Goal: Task Accomplishment & Management: Manage account settings

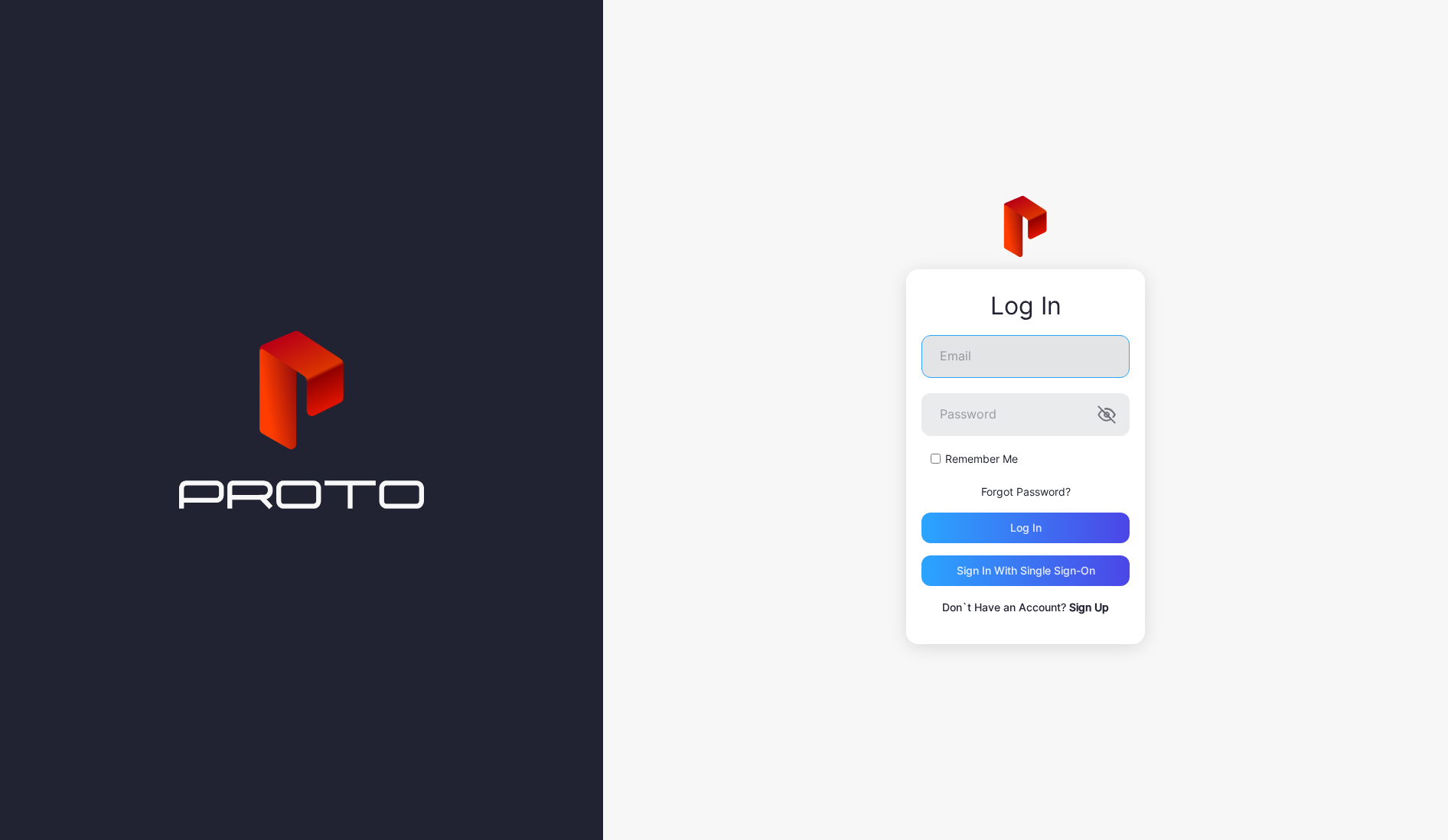
click at [978, 358] on input "Email" at bounding box center [1026, 356] width 209 height 42
type input "**********"
click at [922, 513] on button "Log in" at bounding box center [1026, 528] width 209 height 31
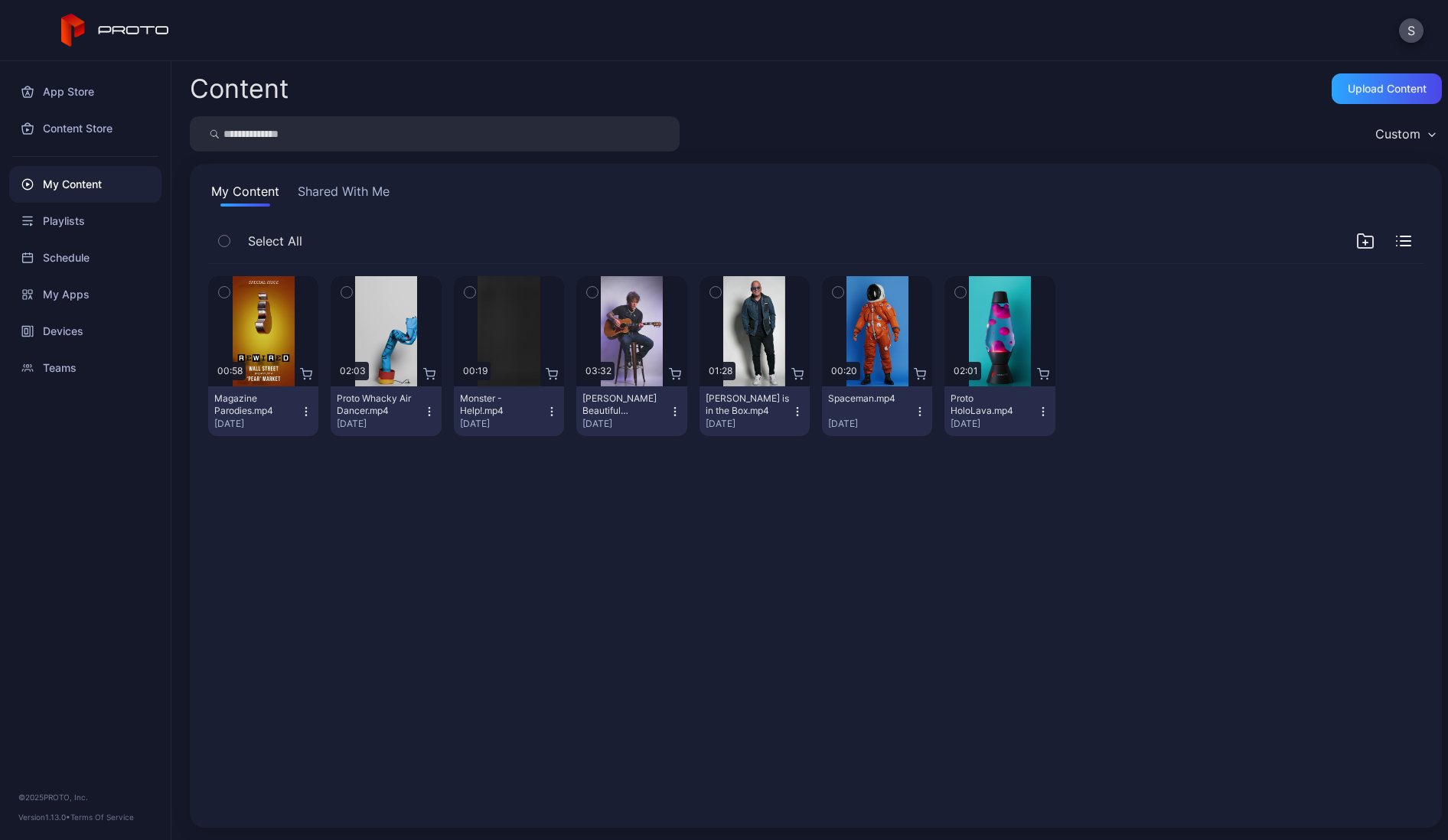
click at [328, 196] on button "Shared With Me" at bounding box center [343, 194] width 98 height 24
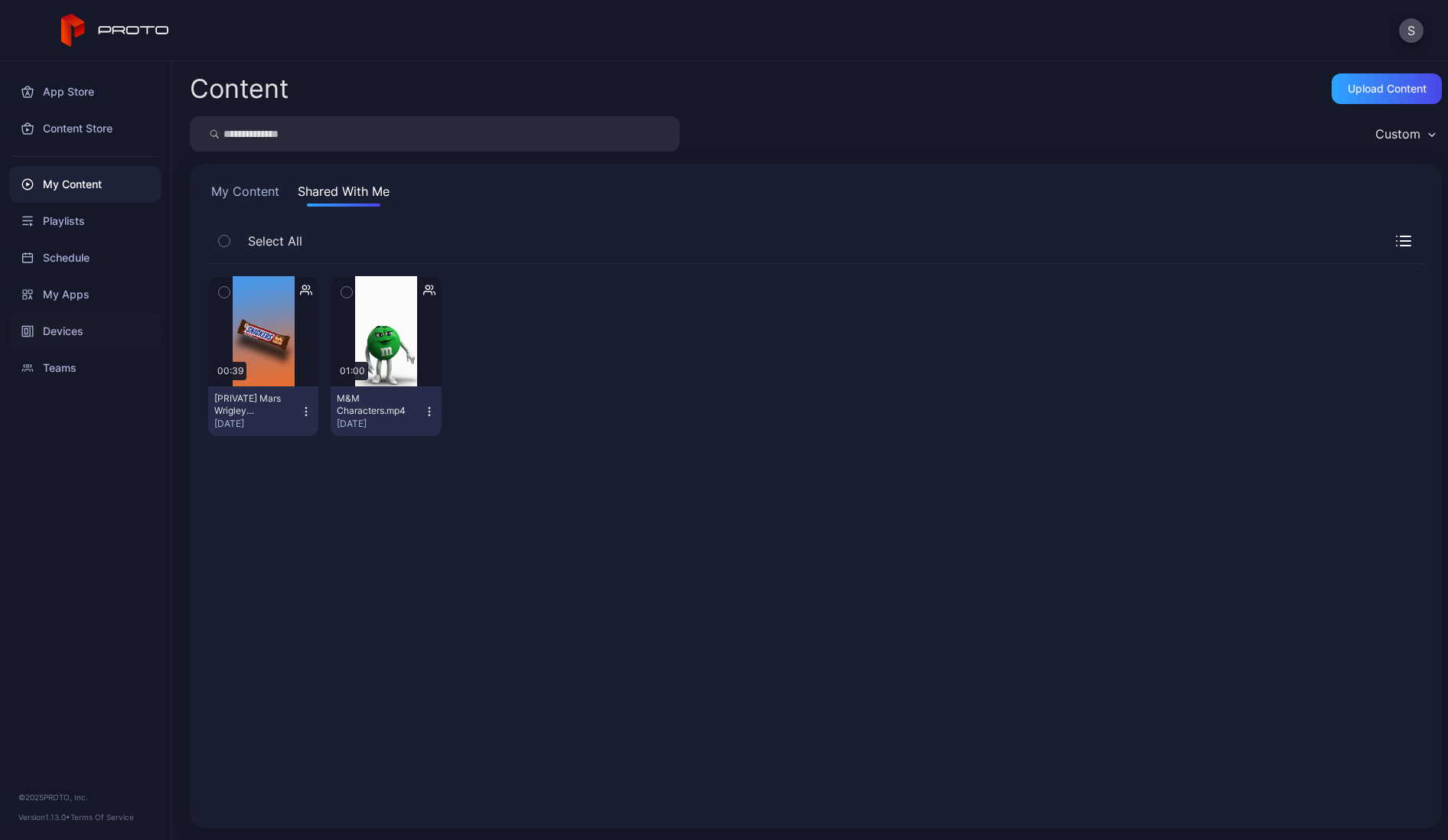
click at [63, 335] on div "Devices" at bounding box center [86, 331] width 153 height 37
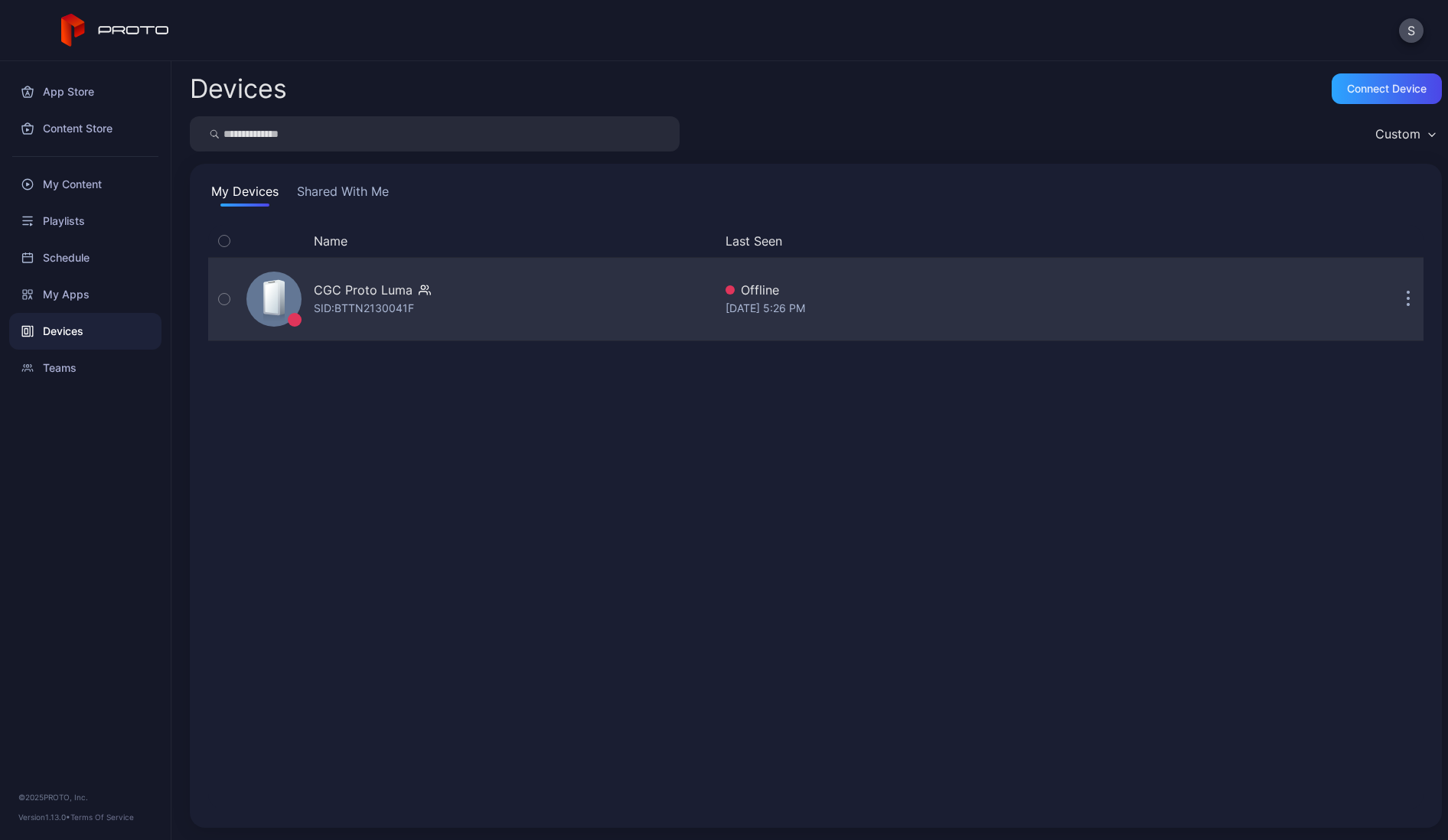
click at [374, 306] on div "SID: BTTN2130041F" at bounding box center [364, 308] width 100 height 18
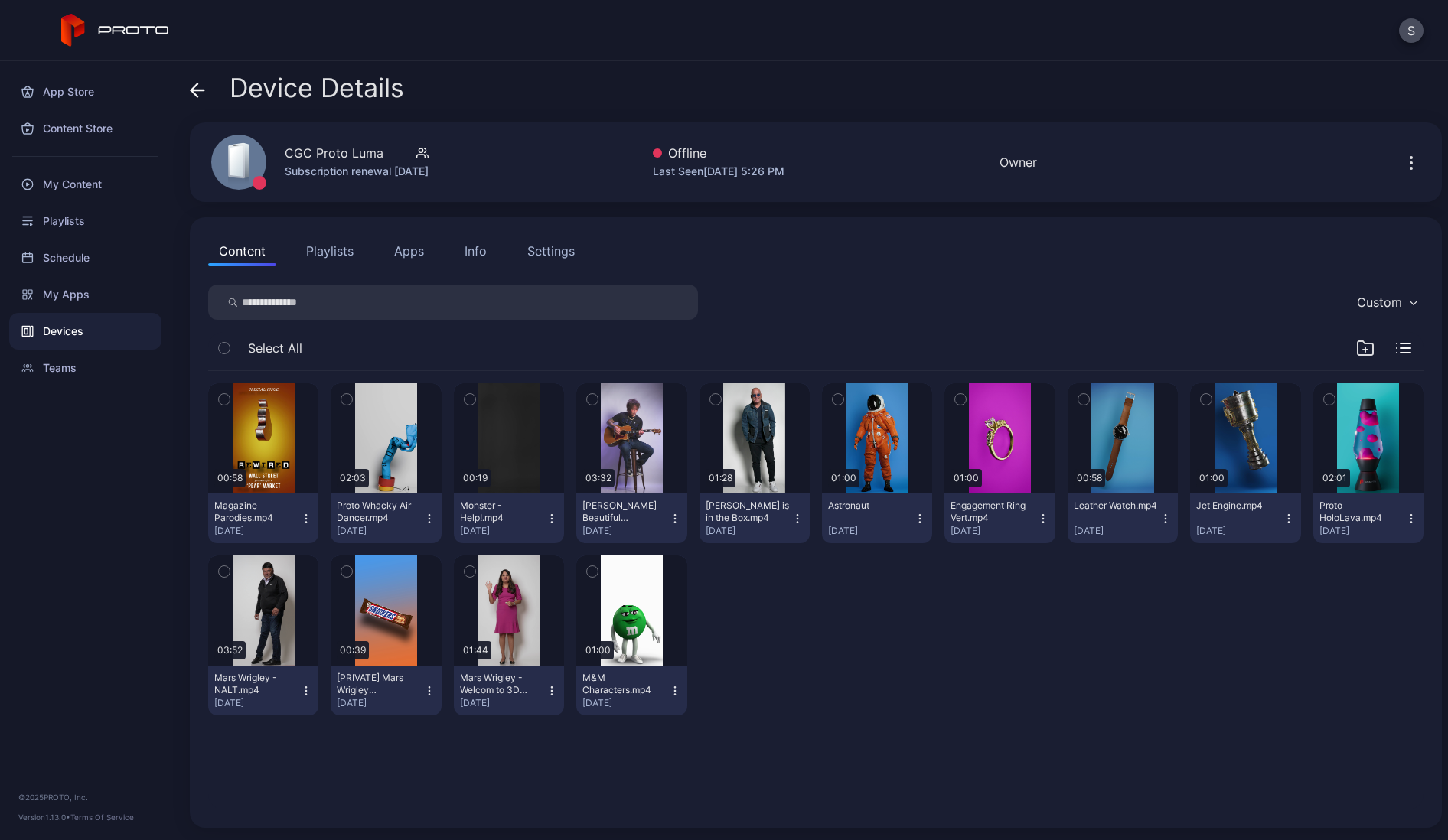
click at [307, 694] on icon "button" at bounding box center [306, 694] width 1 height 1
click at [319, 626] on button "button" at bounding box center [264, 610] width 110 height 110
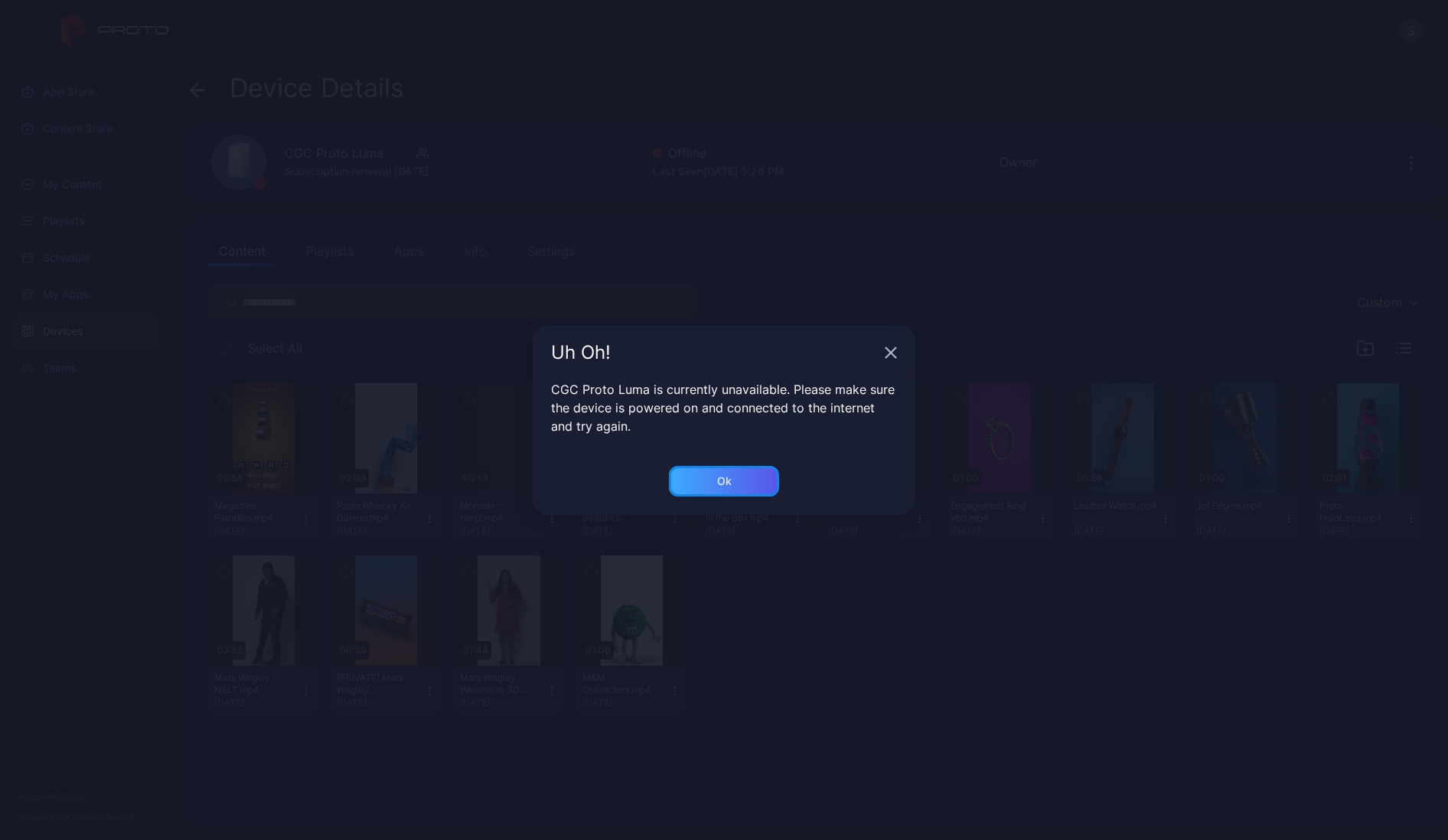
click at [726, 470] on div "Ok" at bounding box center [724, 482] width 110 height 31
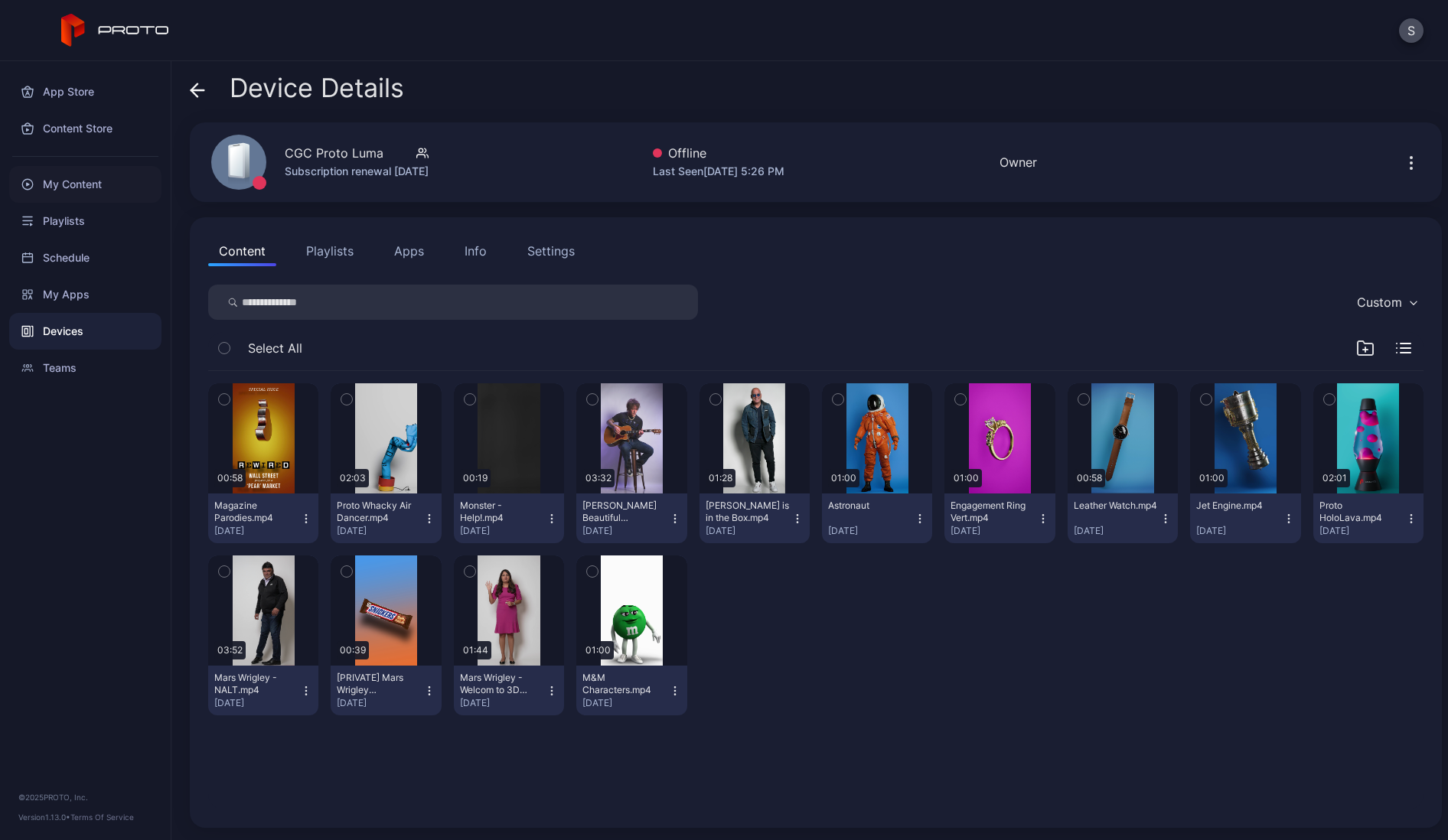
click at [61, 182] on div "My Content" at bounding box center [86, 184] width 153 height 37
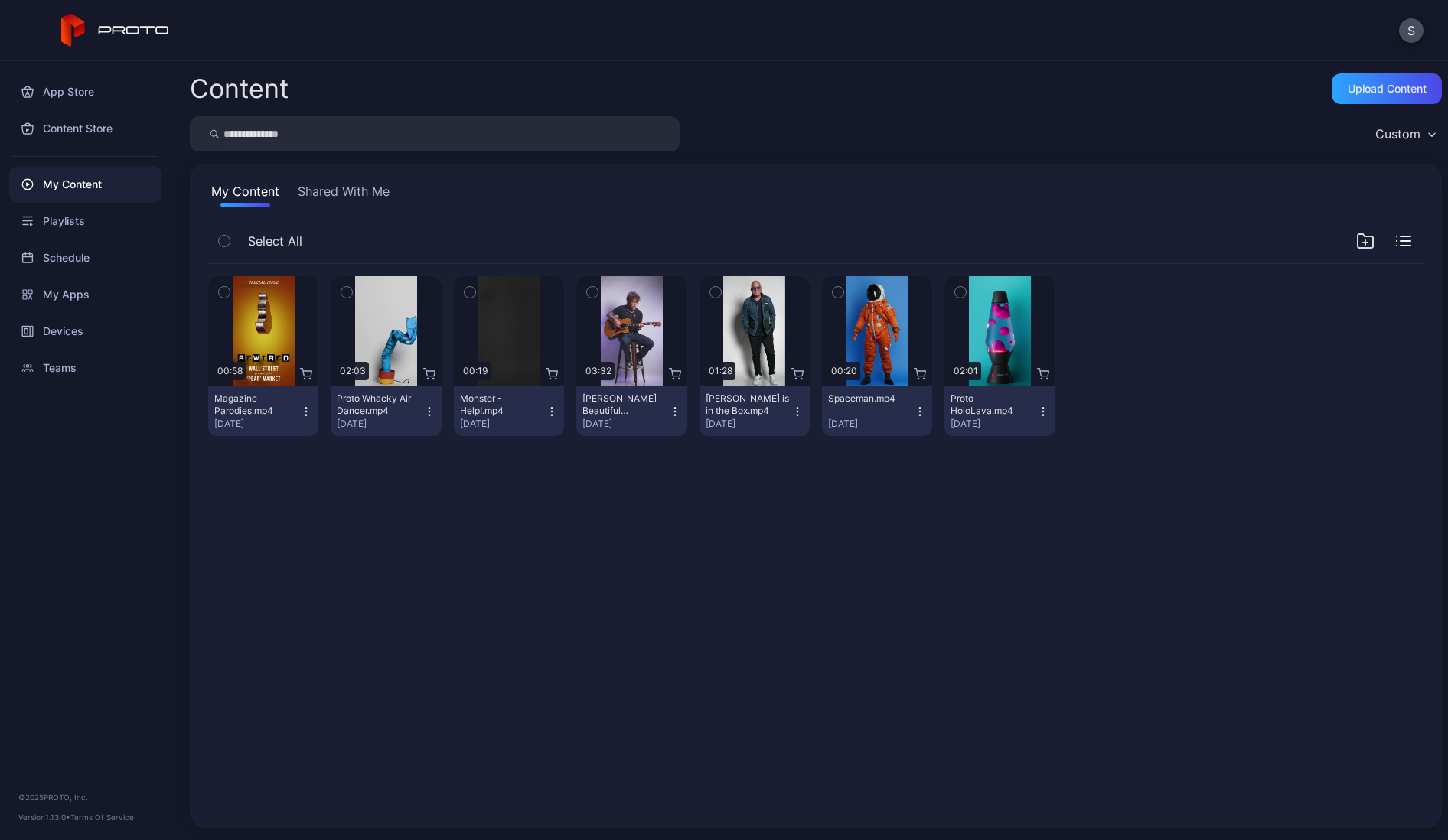
click at [1020, 692] on div "Preview 00:58 Magazine Parodies.mp4 [DATE] Preview 02:03 Proto Whacky Air Dance…" at bounding box center [816, 537] width 1240 height 570
click at [349, 183] on button "Shared With Me" at bounding box center [343, 194] width 98 height 24
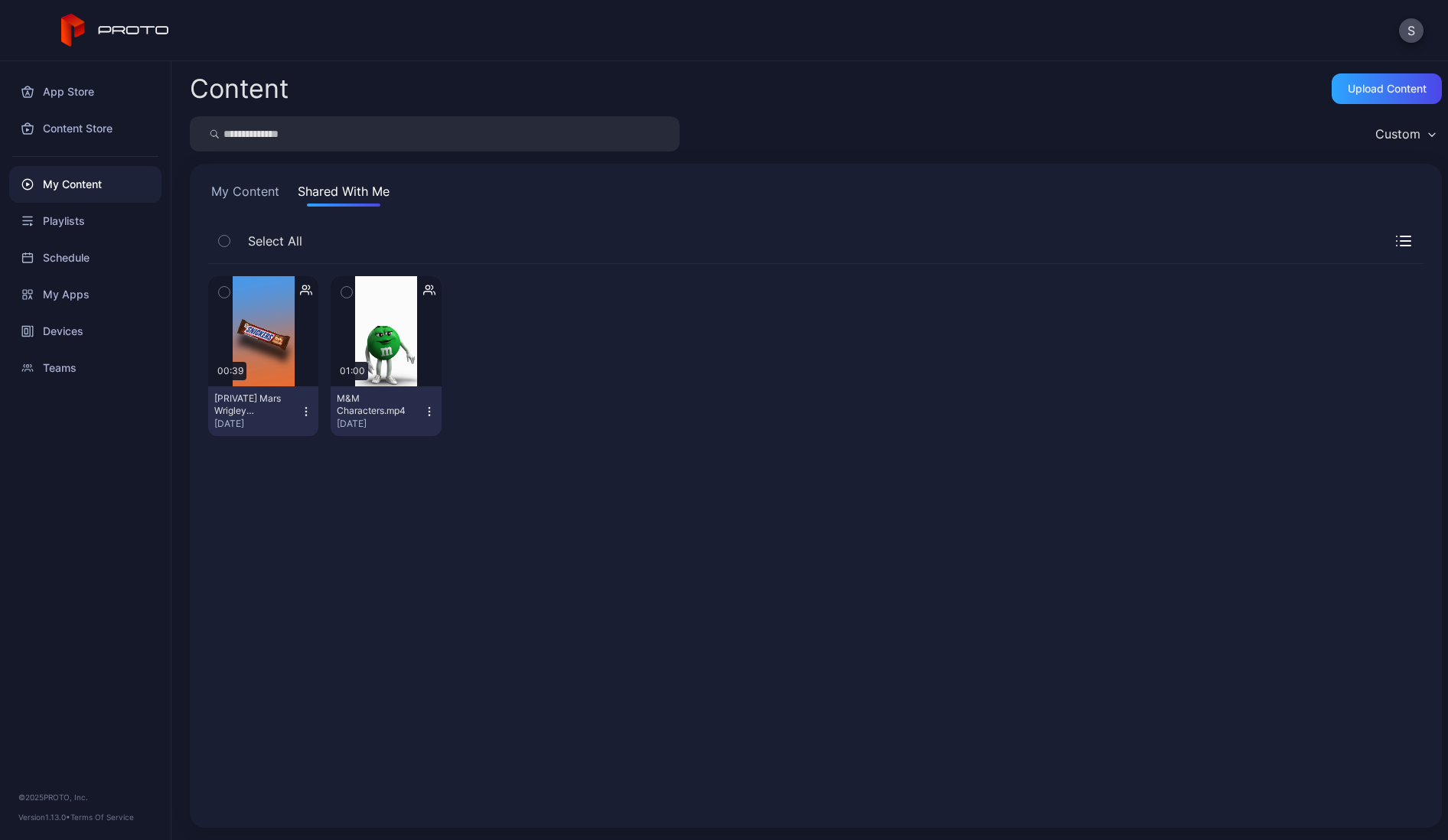
click at [242, 190] on button "My Content" at bounding box center [245, 194] width 74 height 24
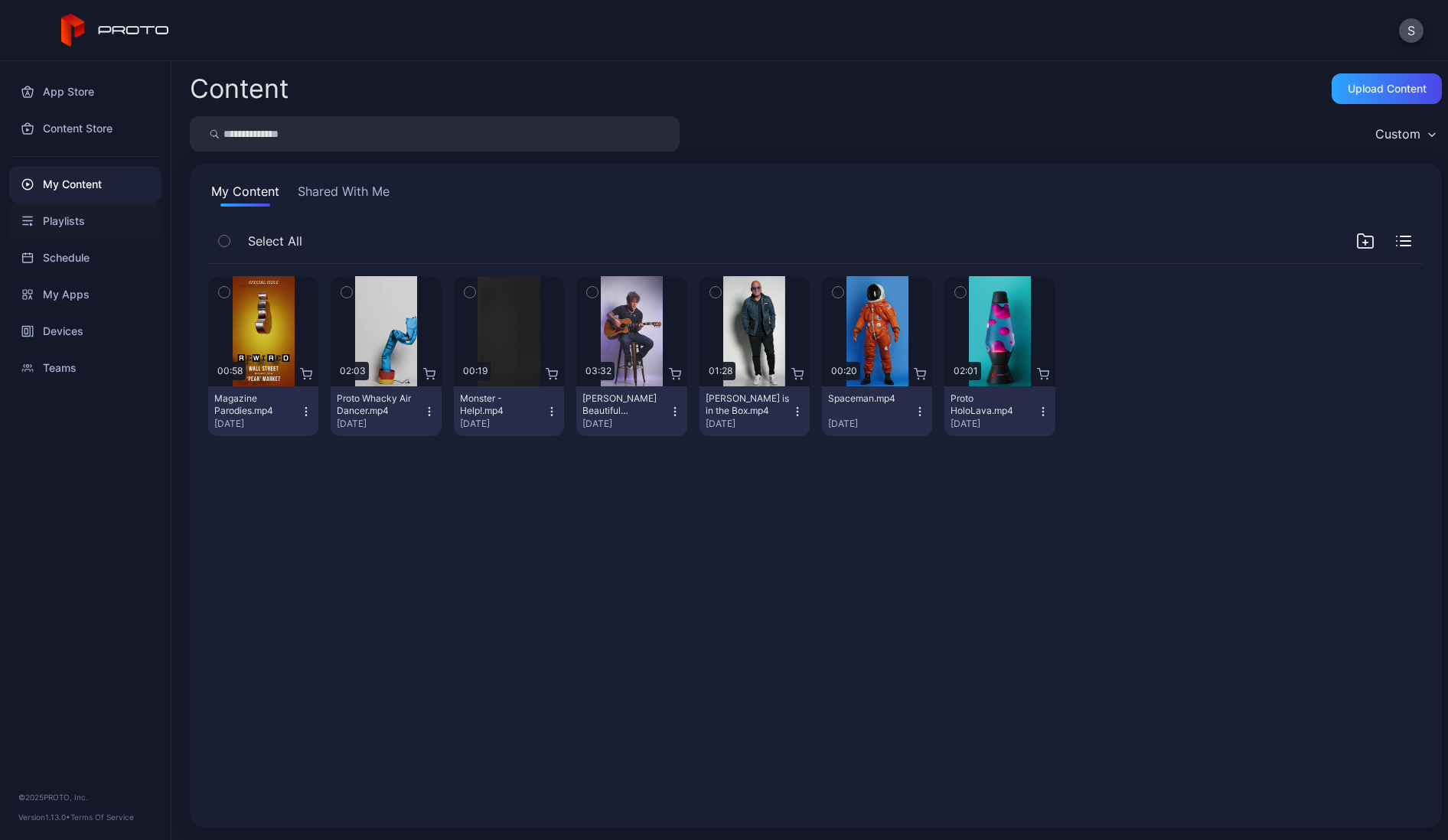
click at [58, 230] on div "Playlists" at bounding box center [86, 221] width 153 height 37
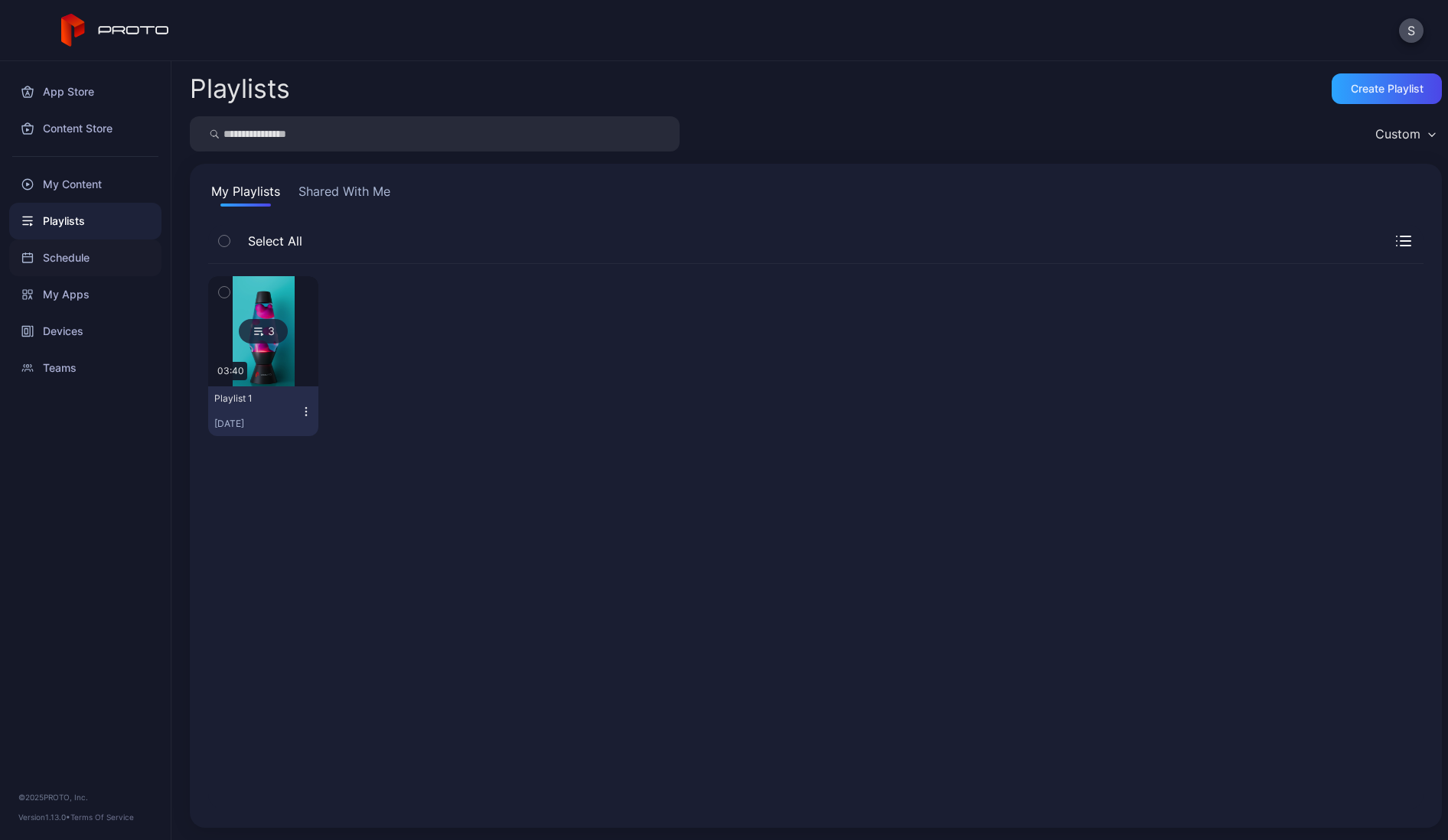
click at [60, 255] on div "Schedule" at bounding box center [86, 258] width 153 height 37
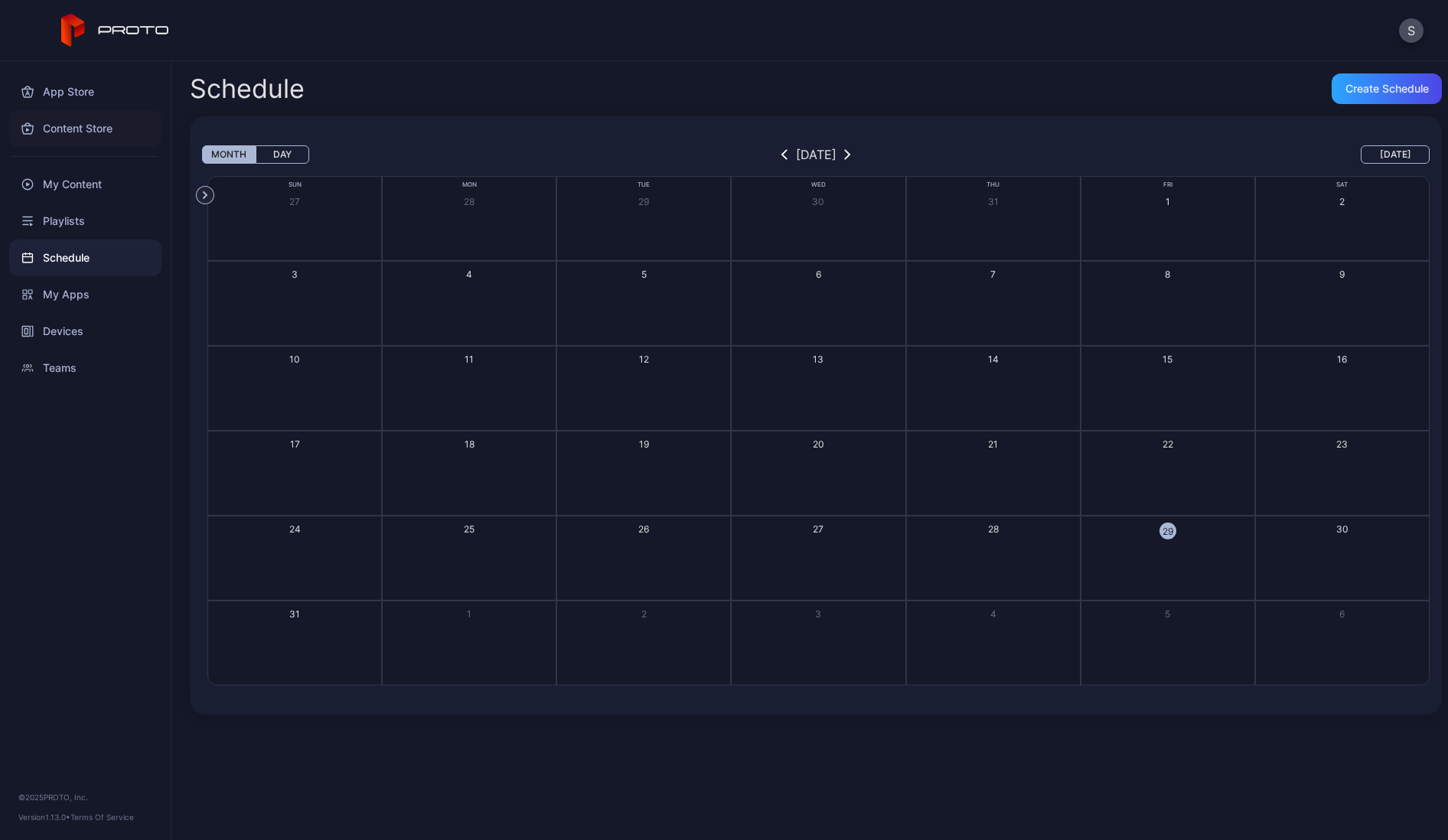
click at [68, 118] on div "Content Store" at bounding box center [86, 128] width 153 height 37
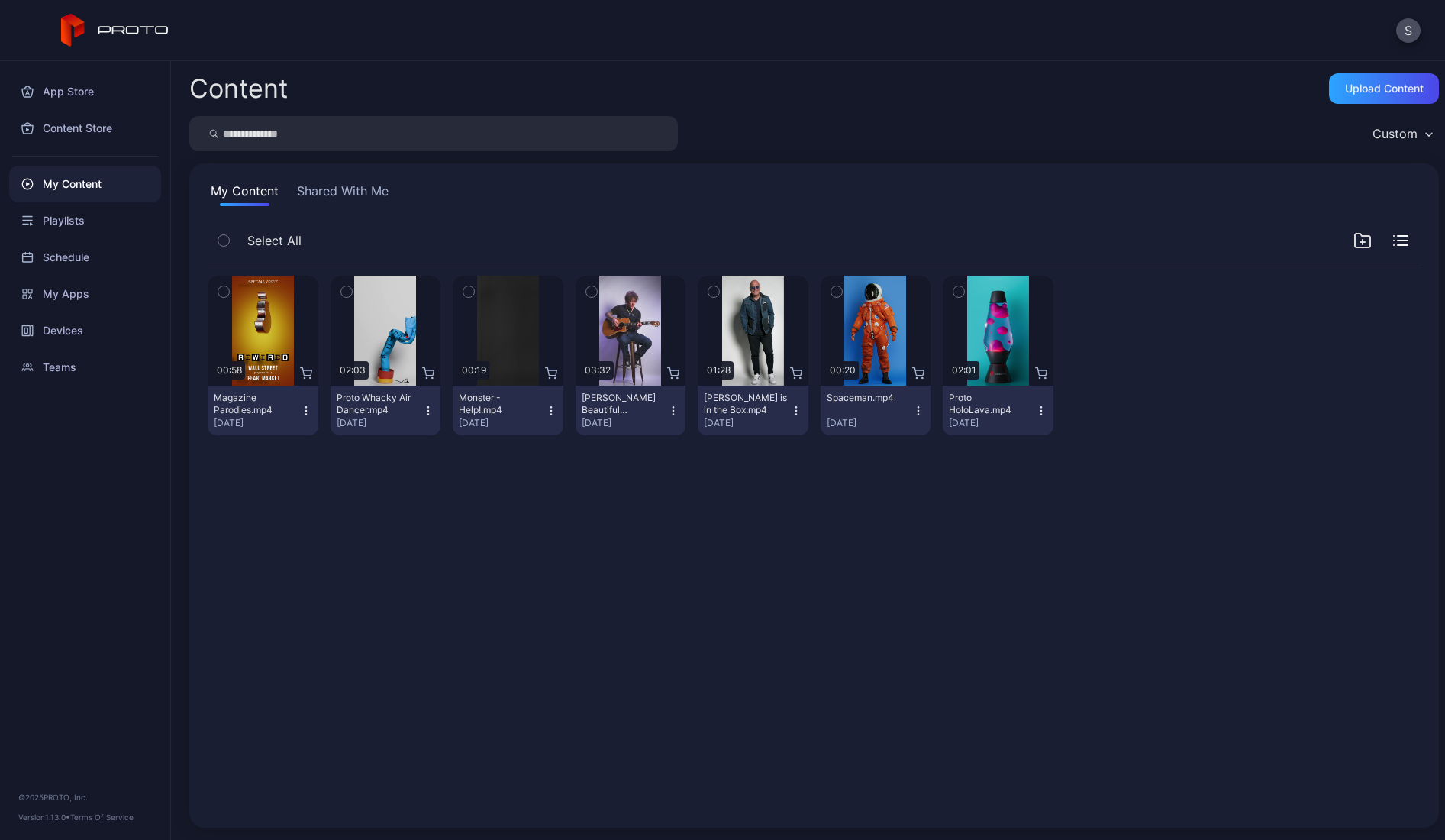
click at [512, 564] on div "Preview 00:58 Magazine Parodies.mp4 [DATE] Preview 02:03 Proto Whacky Air Dance…" at bounding box center [814, 537] width 1237 height 570
click at [796, 414] on icon "button" at bounding box center [796, 413] width 1 height 1
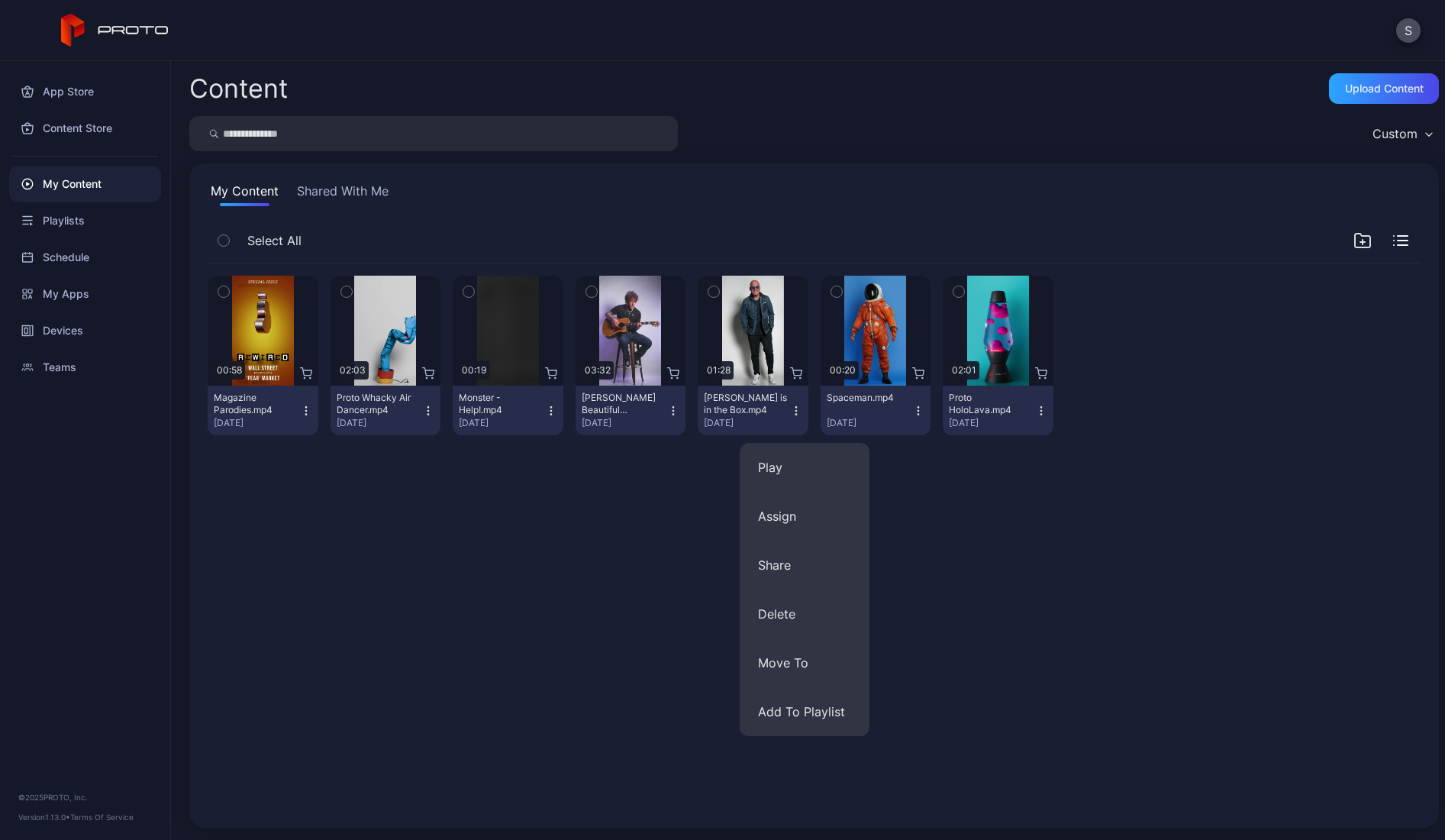
click at [986, 622] on div "Preview 00:58 Magazine Parodies.mp4 [DATE] Preview 02:03 Proto Whacky Air Dance…" at bounding box center [814, 537] width 1237 height 570
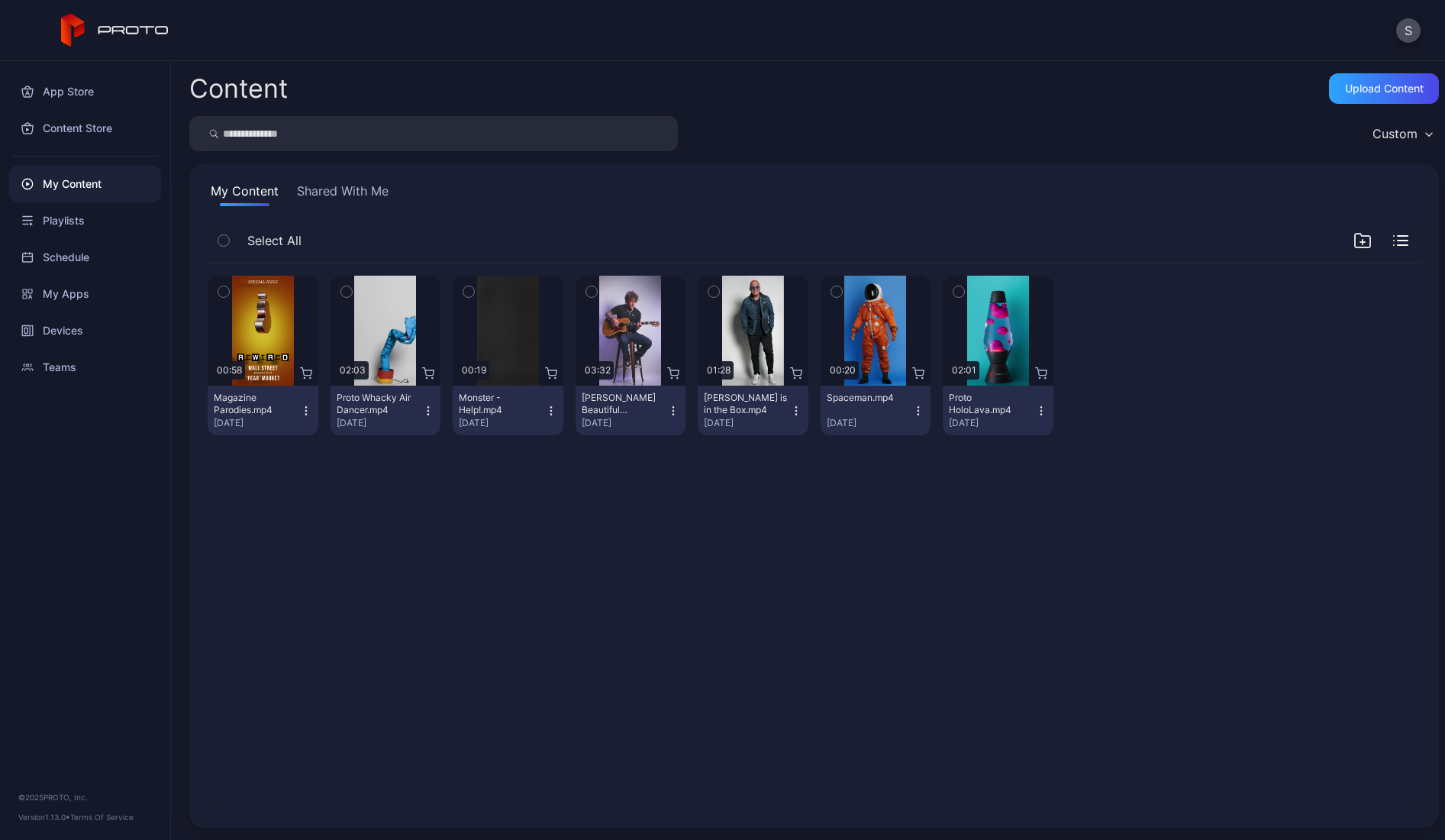
click at [341, 193] on button "Shared With Me" at bounding box center [342, 194] width 97 height 24
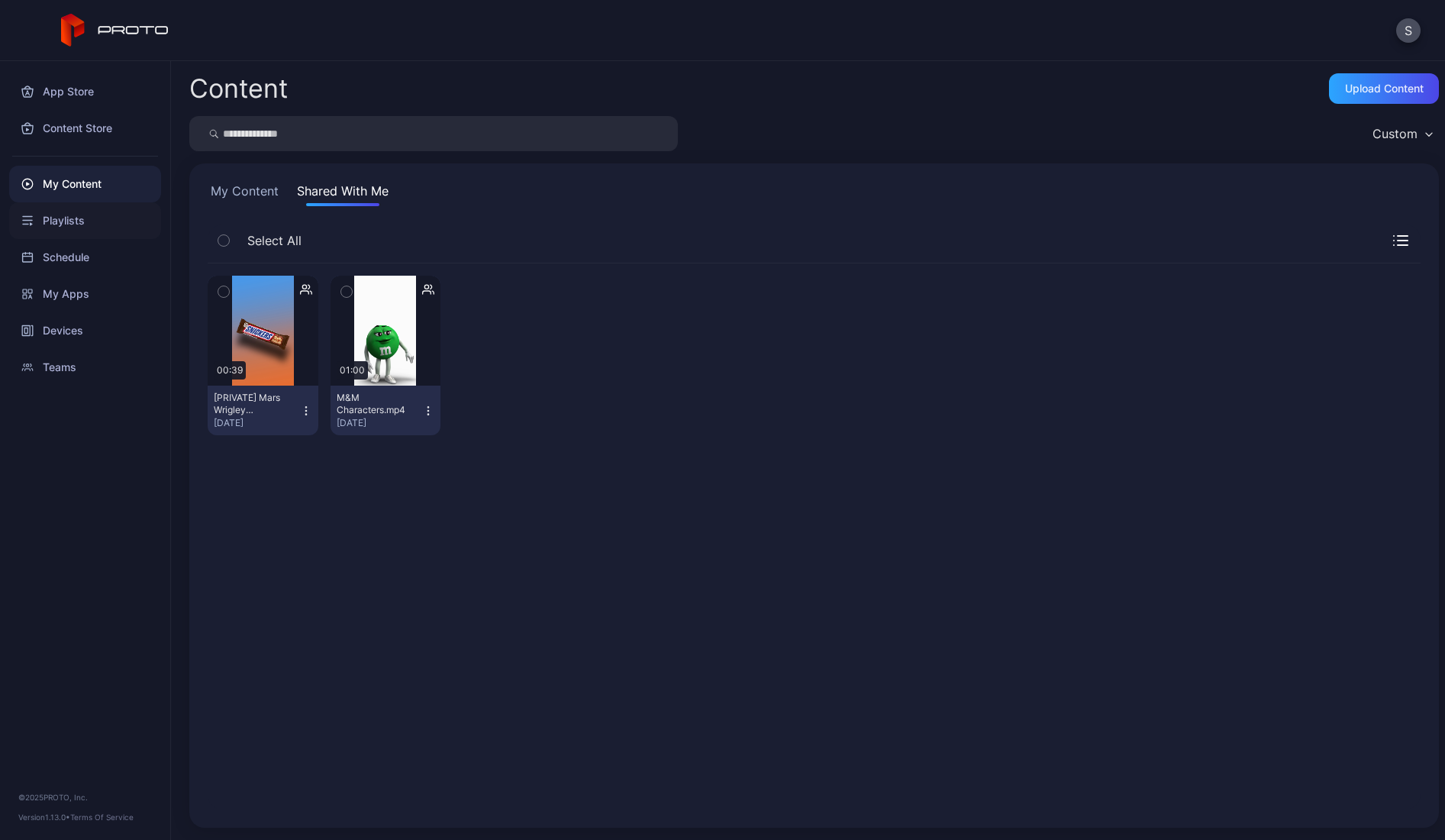
click at [68, 221] on div "Playlists" at bounding box center [86, 221] width 152 height 37
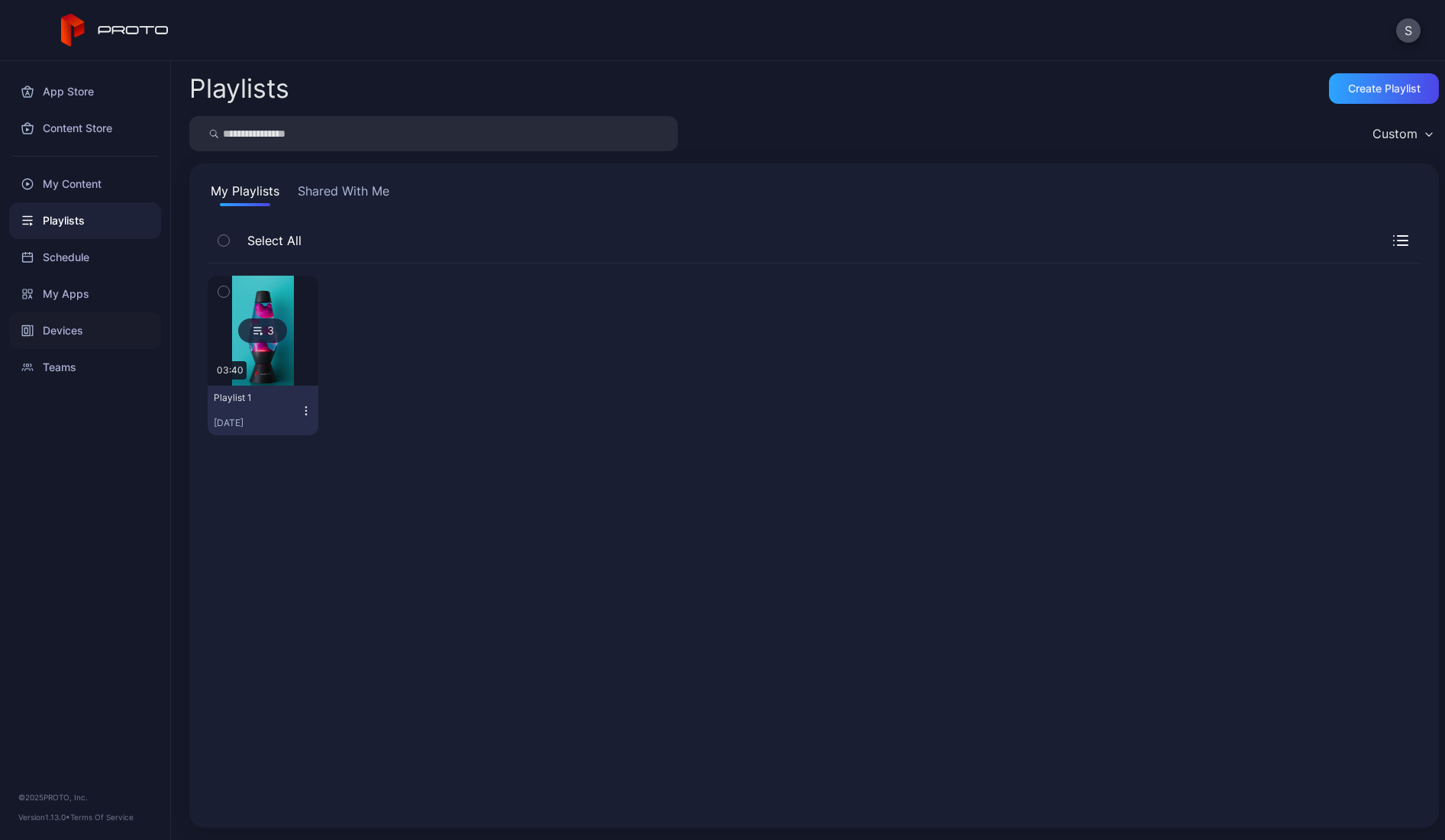
click at [70, 326] on div "Devices" at bounding box center [86, 330] width 152 height 37
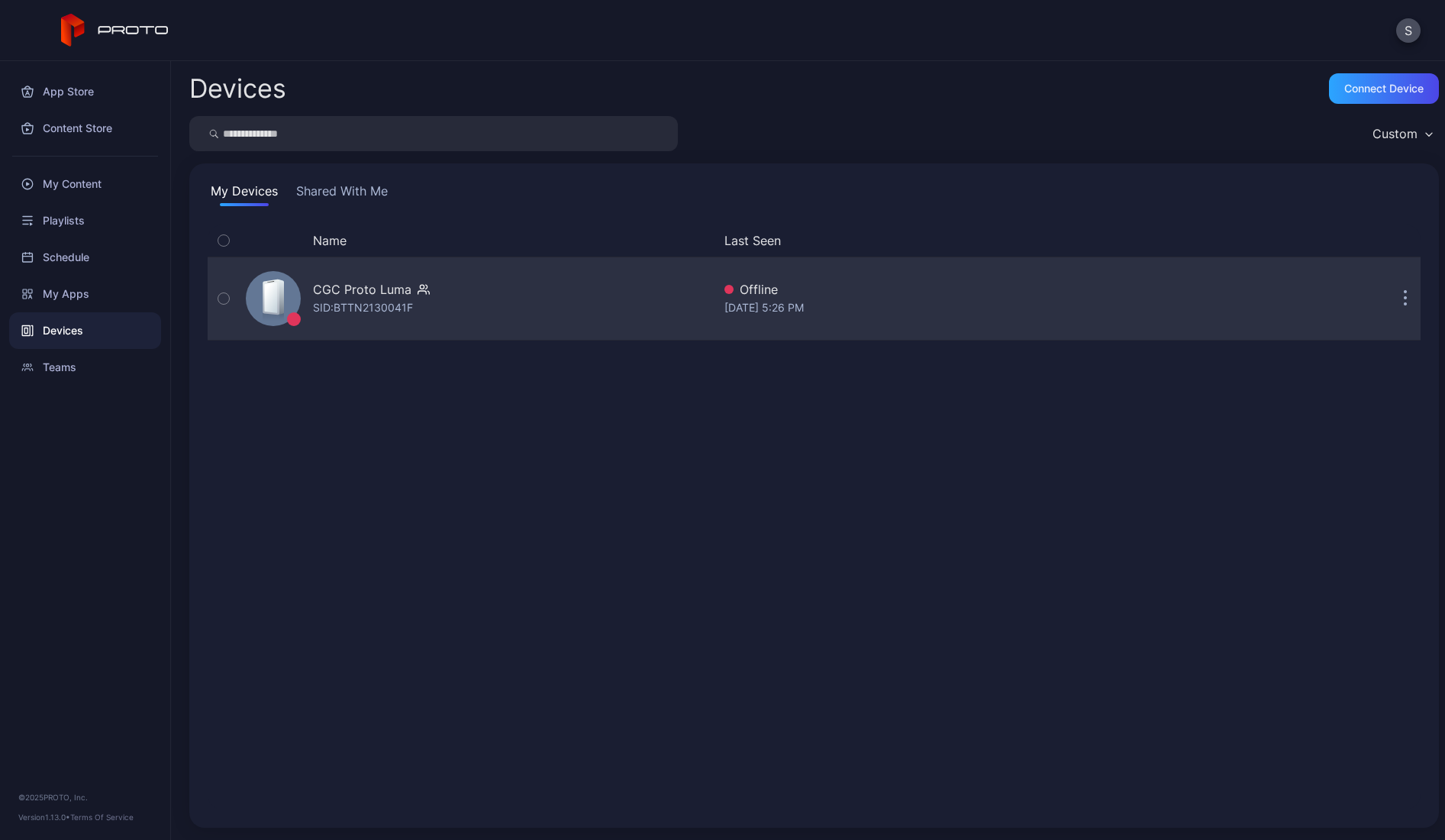
click at [441, 277] on div "CGC Proto [PERSON_NAME]: BTTN2130041F" at bounding box center [476, 298] width 472 height 76
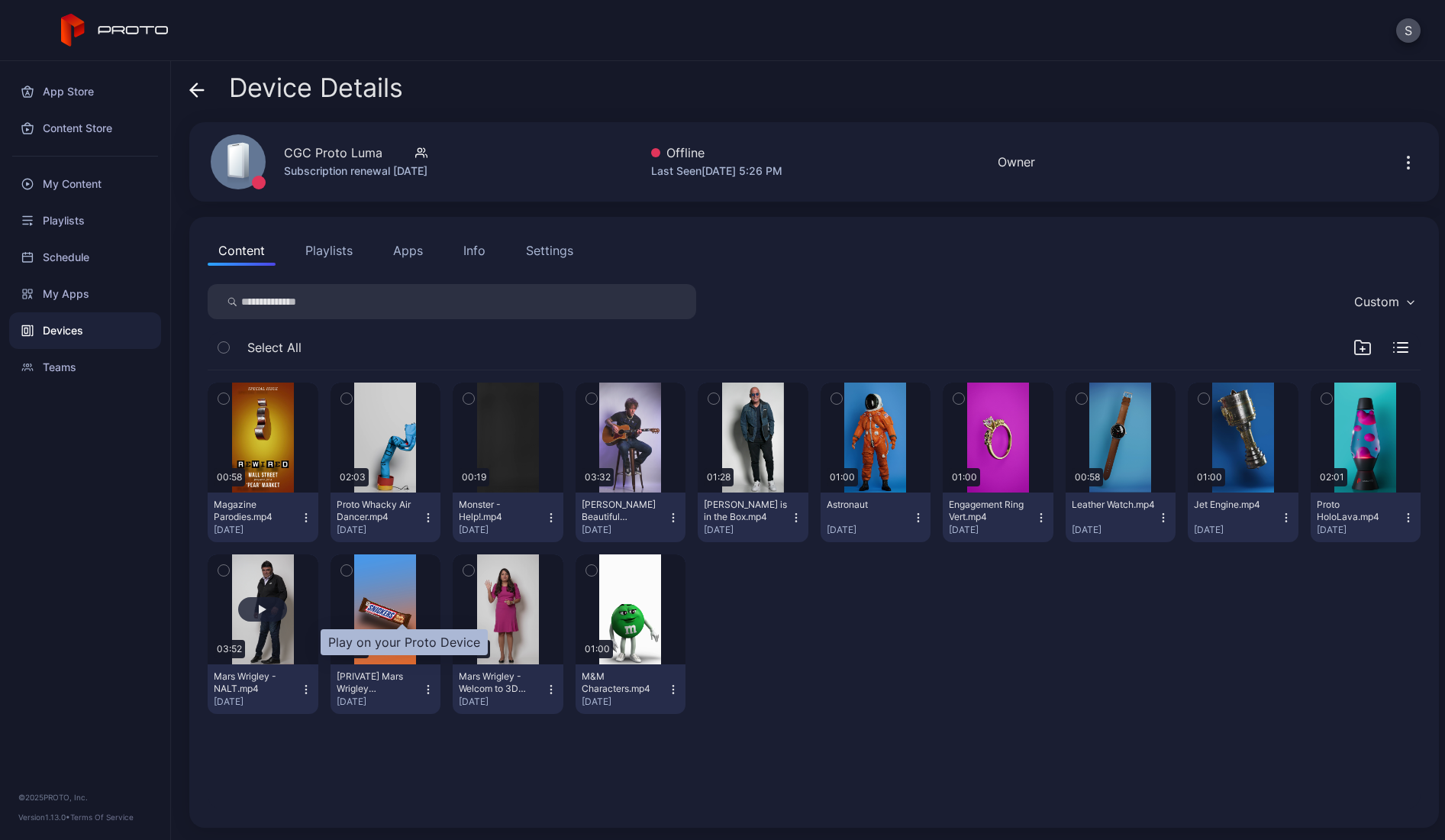
click at [267, 605] on div "button" at bounding box center [263, 610] width 8 height 10
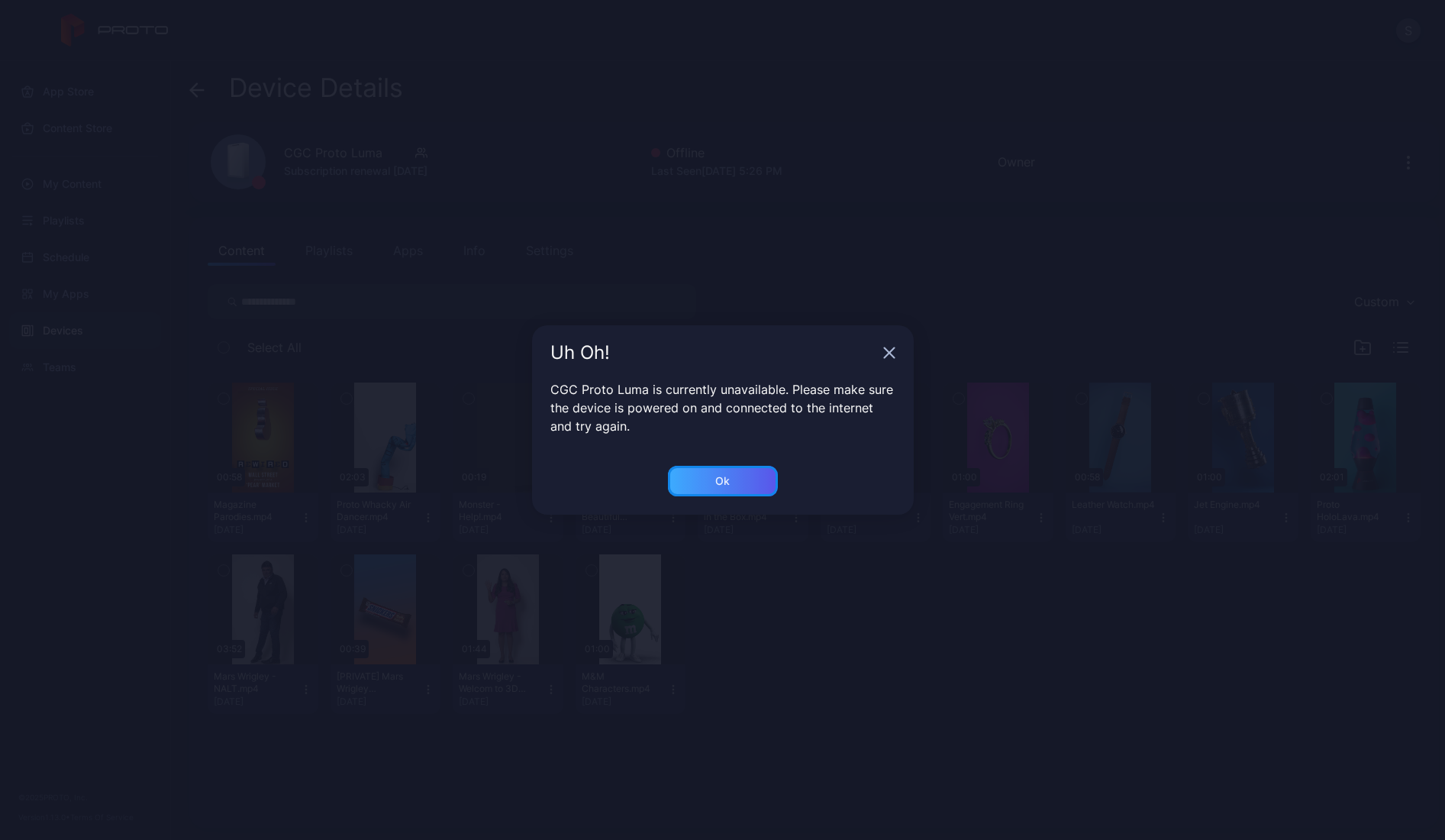
click at [726, 480] on div "Ok" at bounding box center [722, 481] width 14 height 13
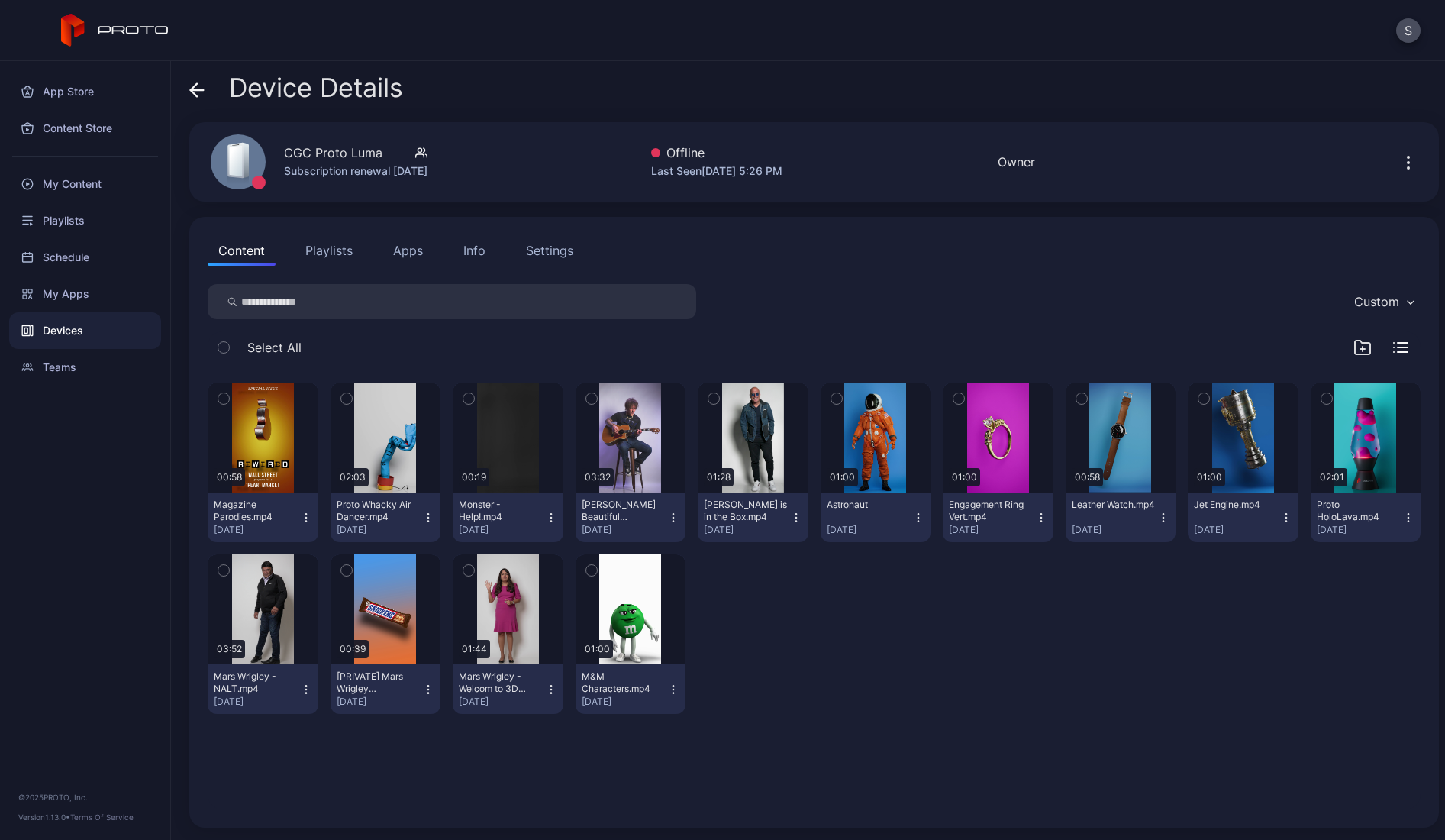
click at [306, 693] on icon "button" at bounding box center [305, 693] width 1 height 1
click at [398, 796] on button "Move To" at bounding box center [402, 794] width 130 height 49
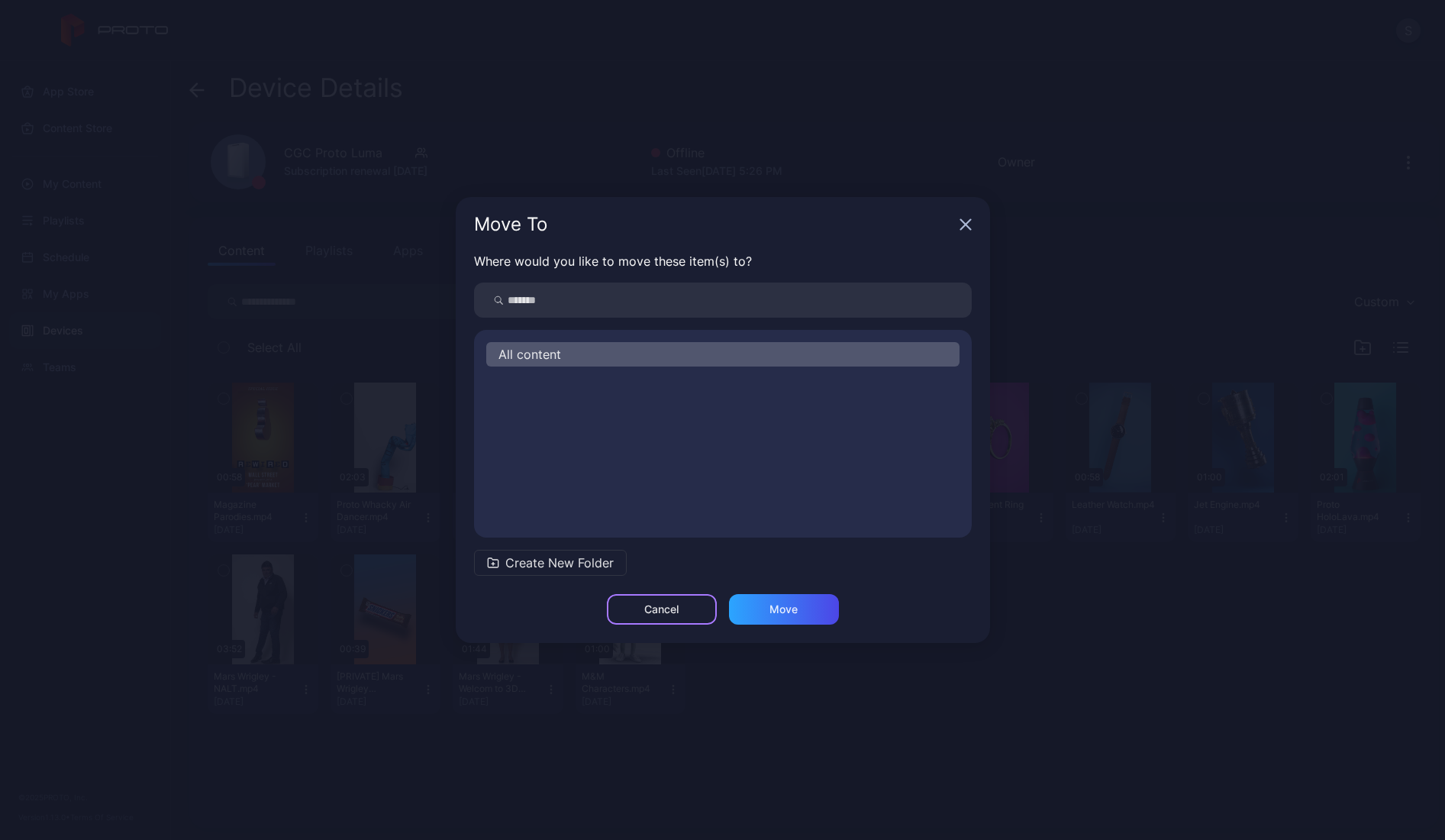
click at [684, 615] on div "Cancel" at bounding box center [662, 609] width 110 height 31
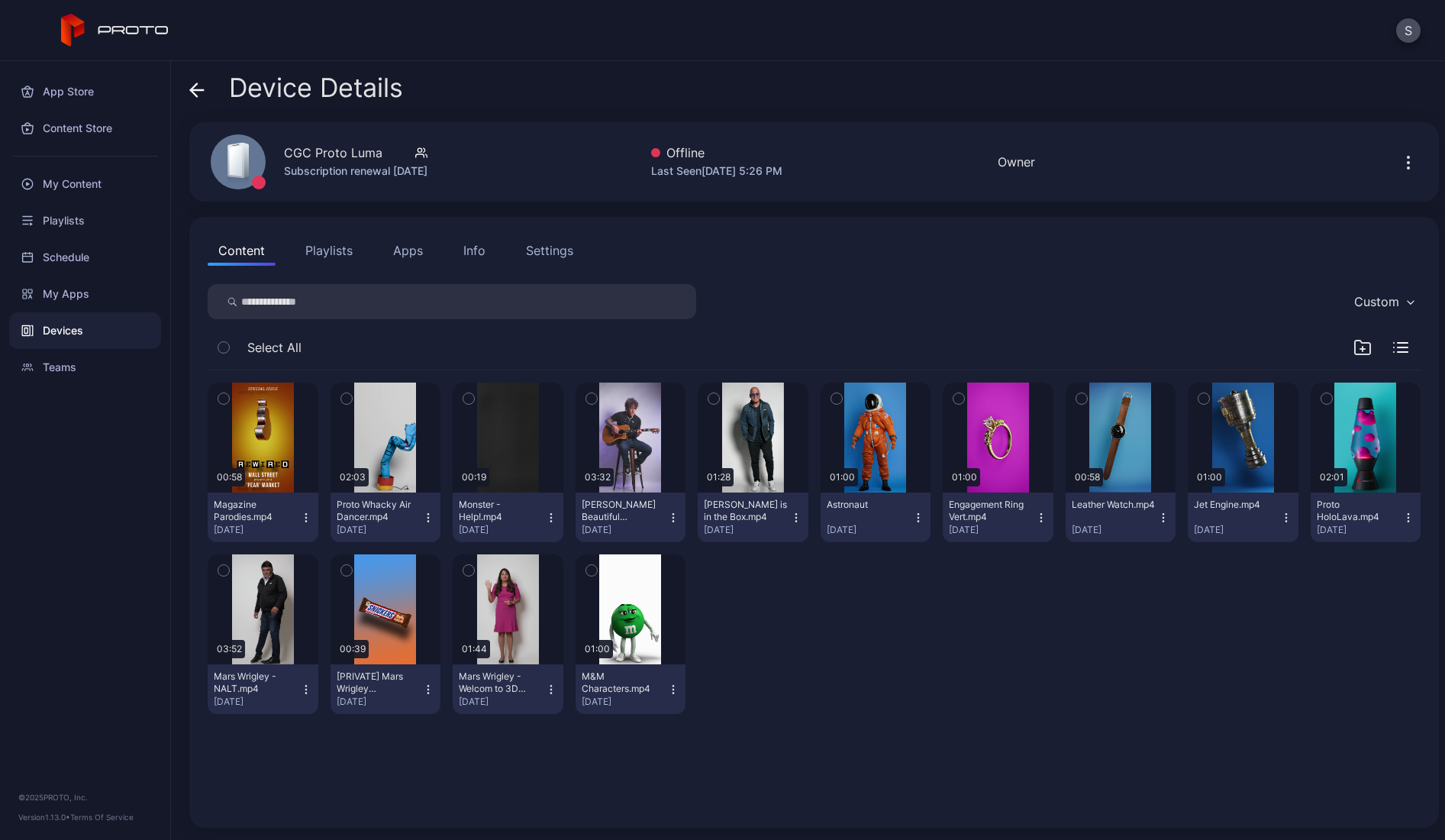
click at [1248, 39] on div "S" at bounding box center [722, 30] width 1445 height 61
click at [77, 179] on div "My Content" at bounding box center [86, 184] width 152 height 37
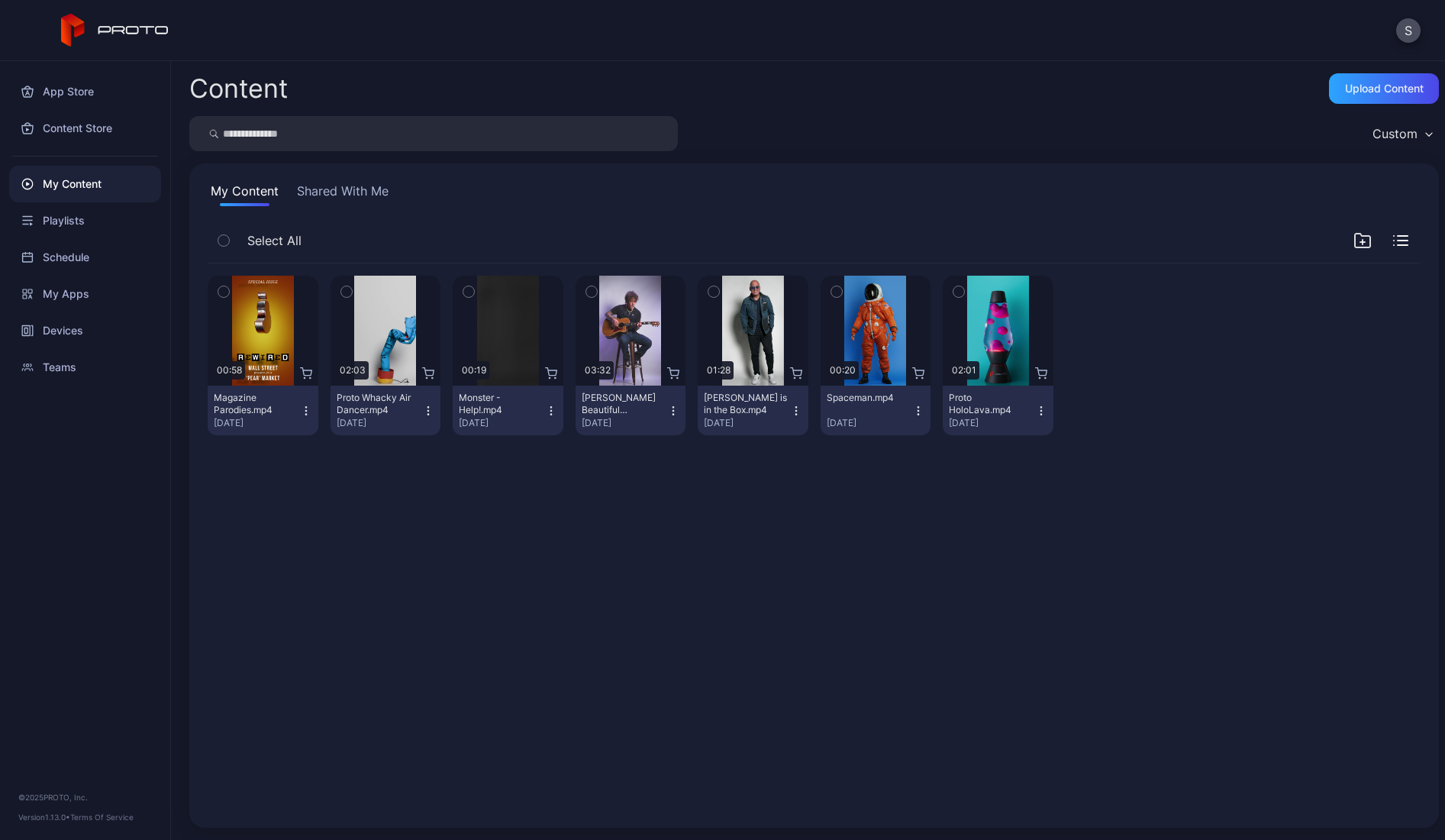
click at [434, 411] on icon "button" at bounding box center [428, 410] width 13 height 13
click at [75, 335] on div "Devices" at bounding box center [86, 330] width 152 height 37
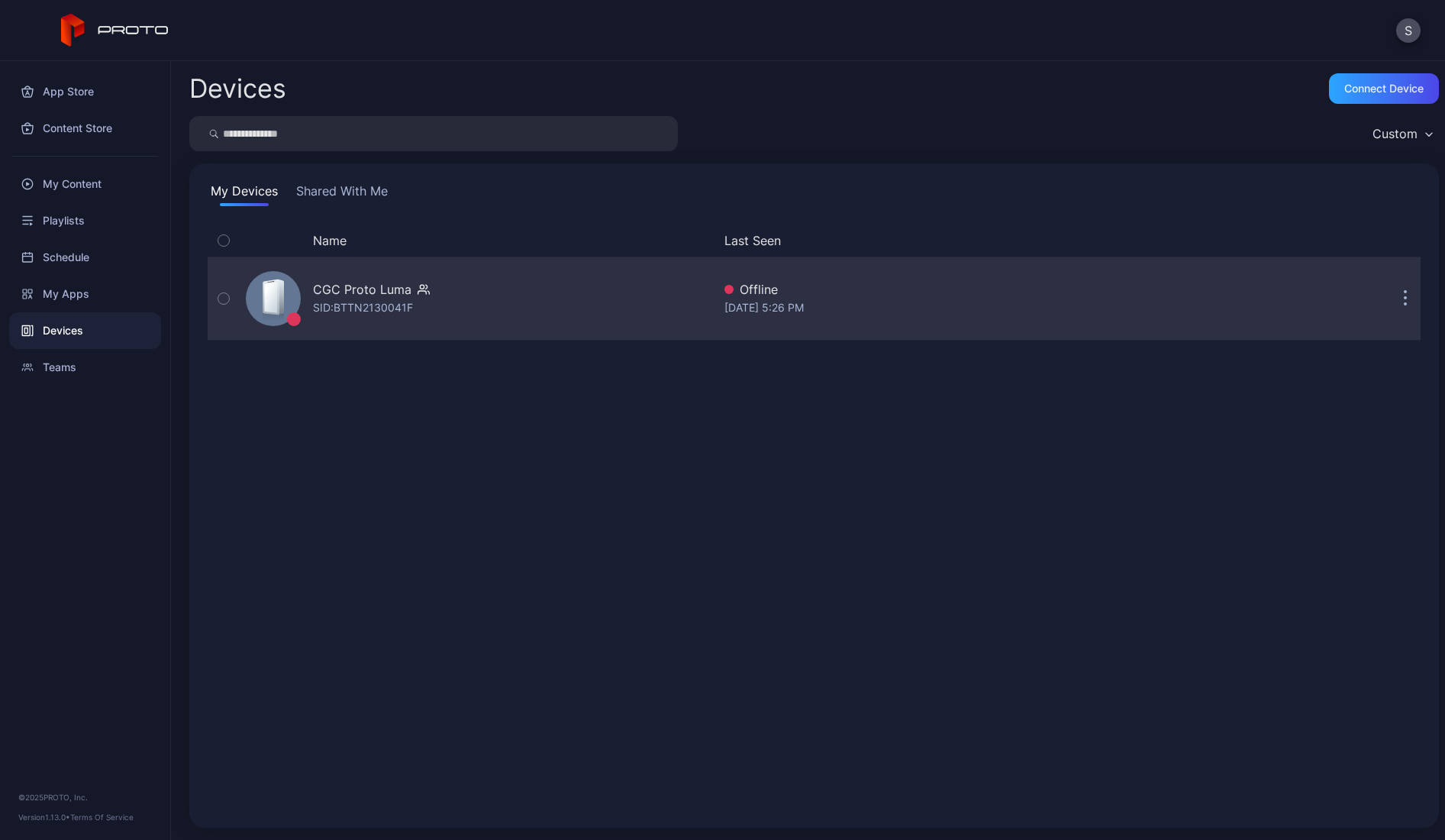
click at [387, 296] on div "CGC Proto Luma" at bounding box center [362, 289] width 98 height 18
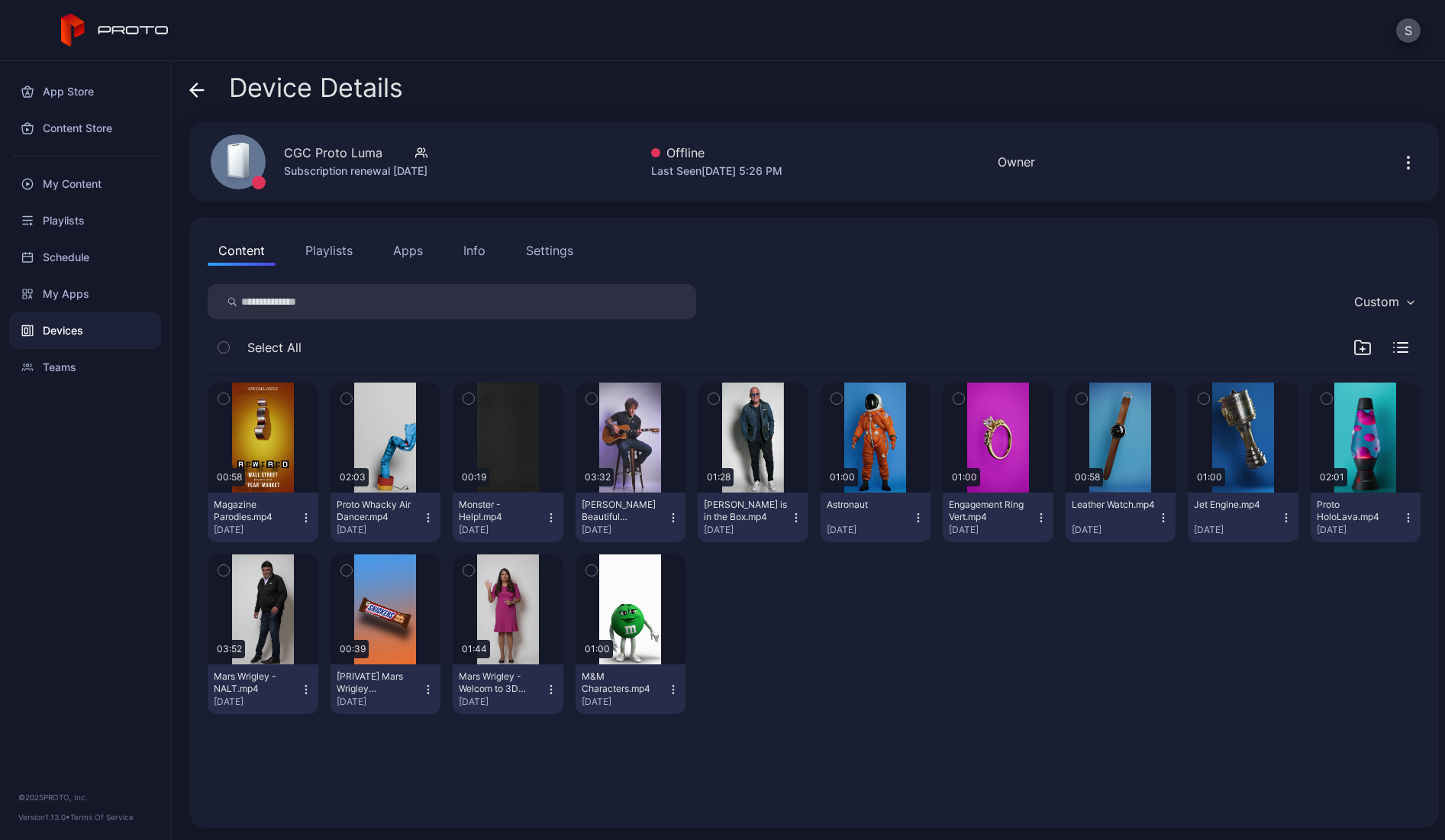
click at [1228, 785] on div "00:58 Magazine Parodies.mp4 [DATE] 02:03 Proto Whacky Air Dancer.mp4 [DATE] 00:…" at bounding box center [814, 590] width 1237 height 463
click at [306, 689] on icon "button" at bounding box center [305, 689] width 1 height 1
click at [1009, 694] on div "00:58 Magazine Parodies.mp4 [DATE] 02:03 Proto Whacky Air Dancer.mp4 [DATE] 00:…" at bounding box center [814, 547] width 1213 height 355
click at [334, 253] on button "Playlists" at bounding box center [328, 250] width 68 height 31
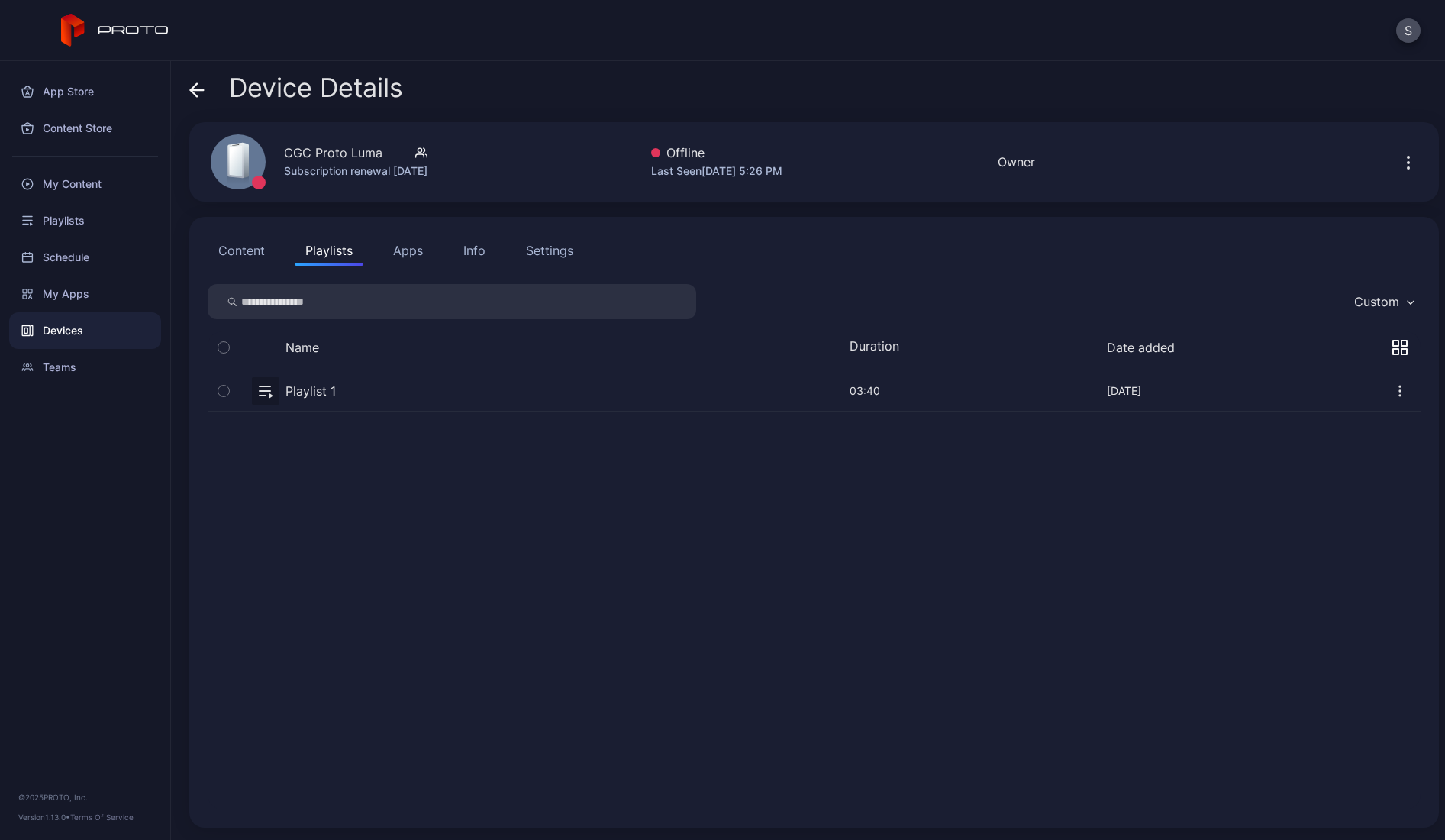
click at [411, 243] on button "Apps" at bounding box center [407, 250] width 51 height 31
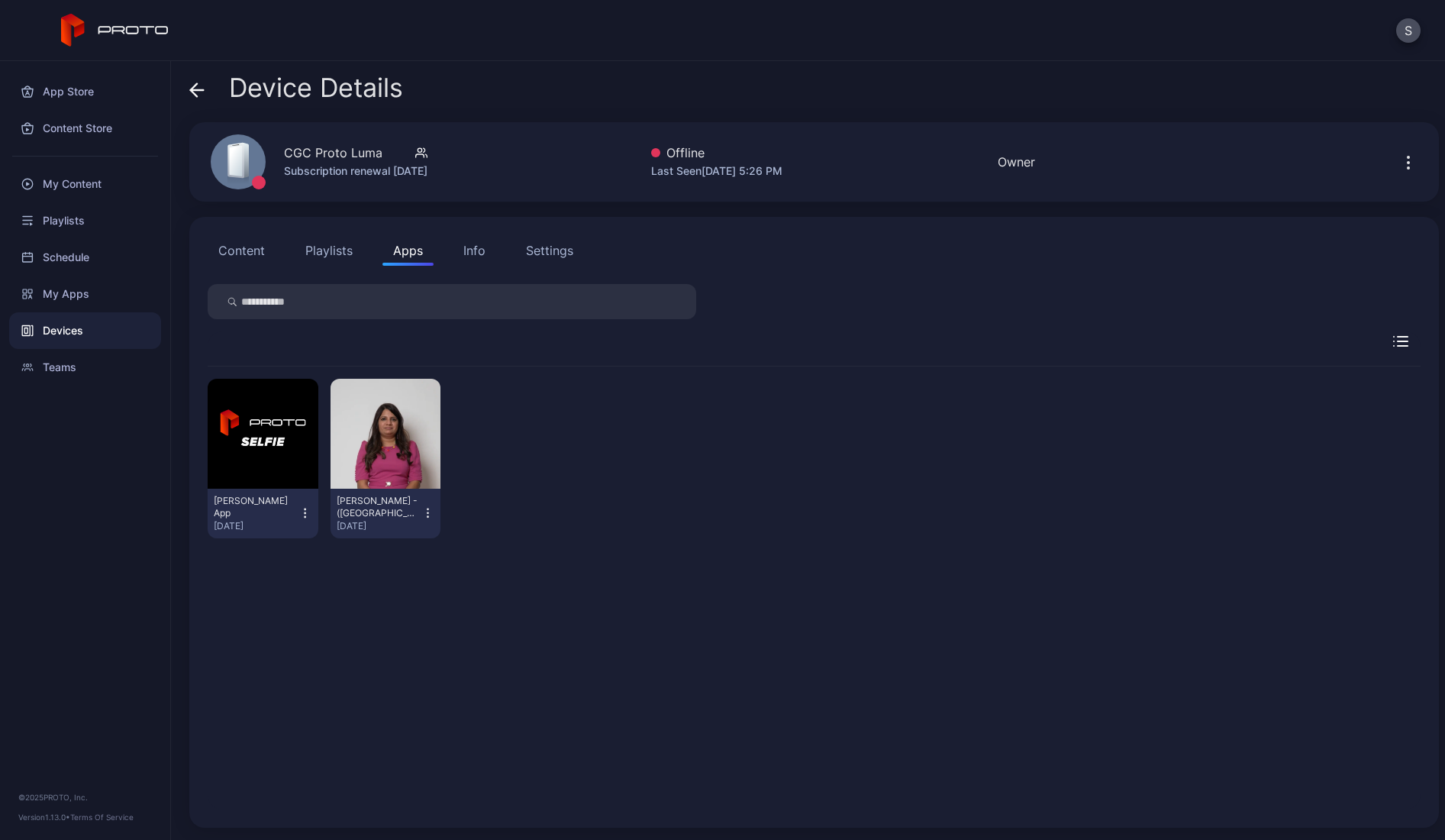
click at [474, 258] on div "Info" at bounding box center [474, 249] width 22 height 18
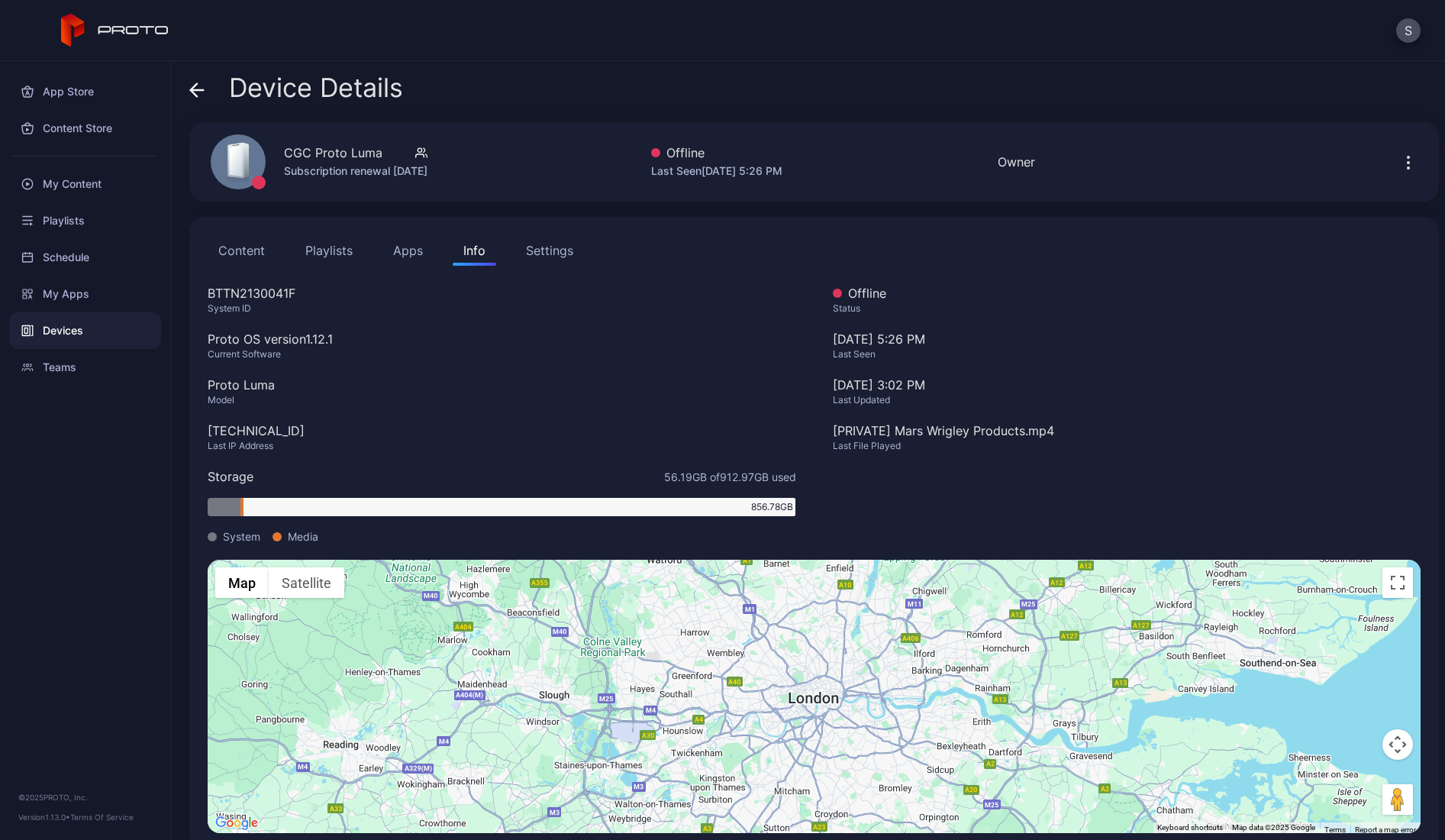
click at [549, 253] on div "Settings" at bounding box center [549, 249] width 47 height 18
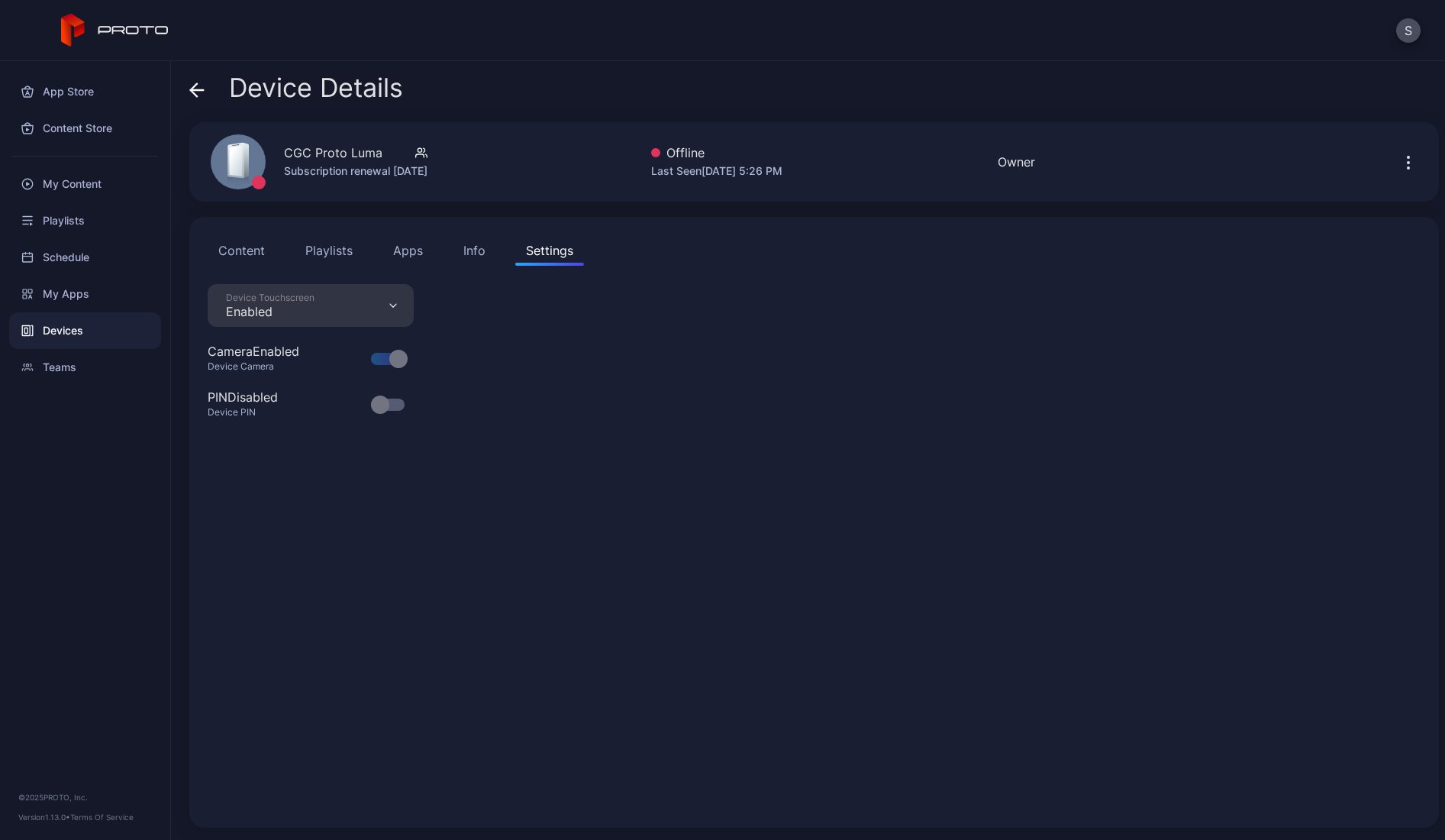
click at [565, 509] on div "Device Touchscreen Enabled Camera Enabled Device Camera PIN Disabled Device PIN" at bounding box center [814, 546] width 1213 height 525
click at [249, 249] on button "Content" at bounding box center [242, 250] width 68 height 31
